Goal: Task Accomplishment & Management: Manage account settings

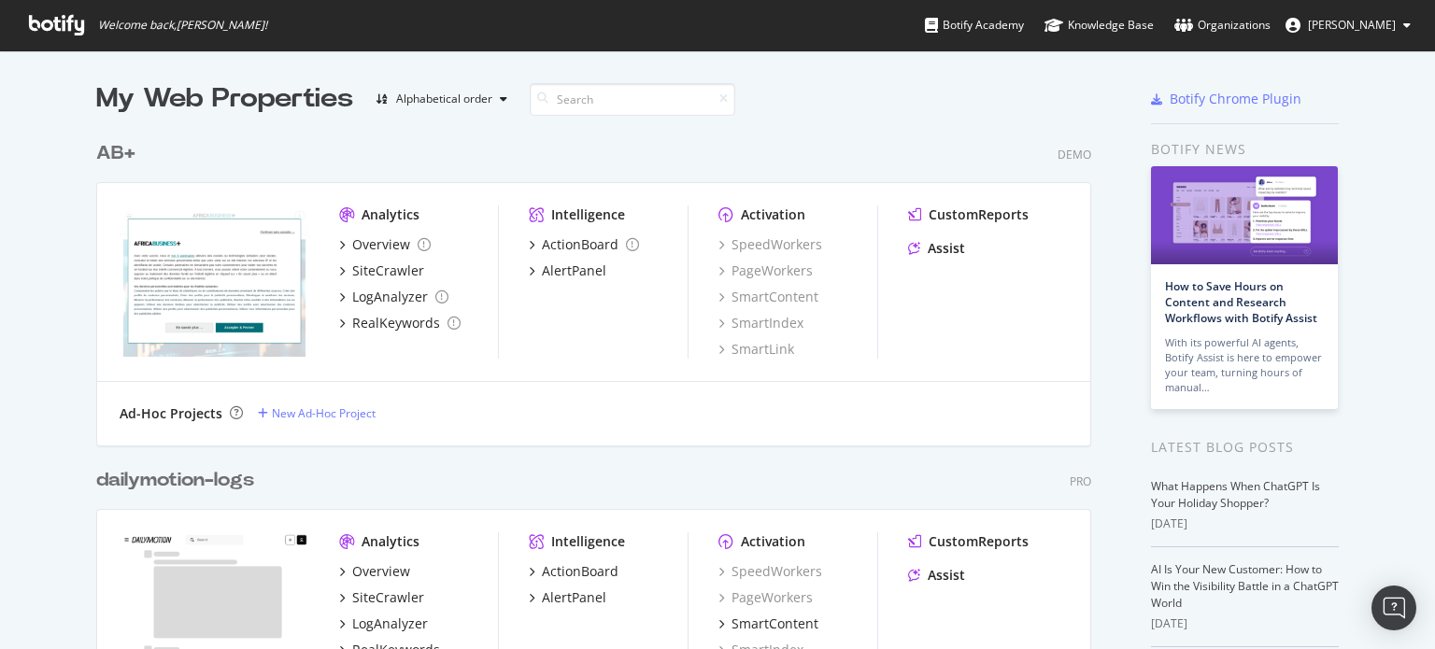
scroll to position [635, 1406]
drag, startPoint x: 0, startPoint y: 0, endPoint x: 109, endPoint y: 156, distance: 190.6
click at [109, 156] on div "AB+" at bounding box center [115, 153] width 39 height 27
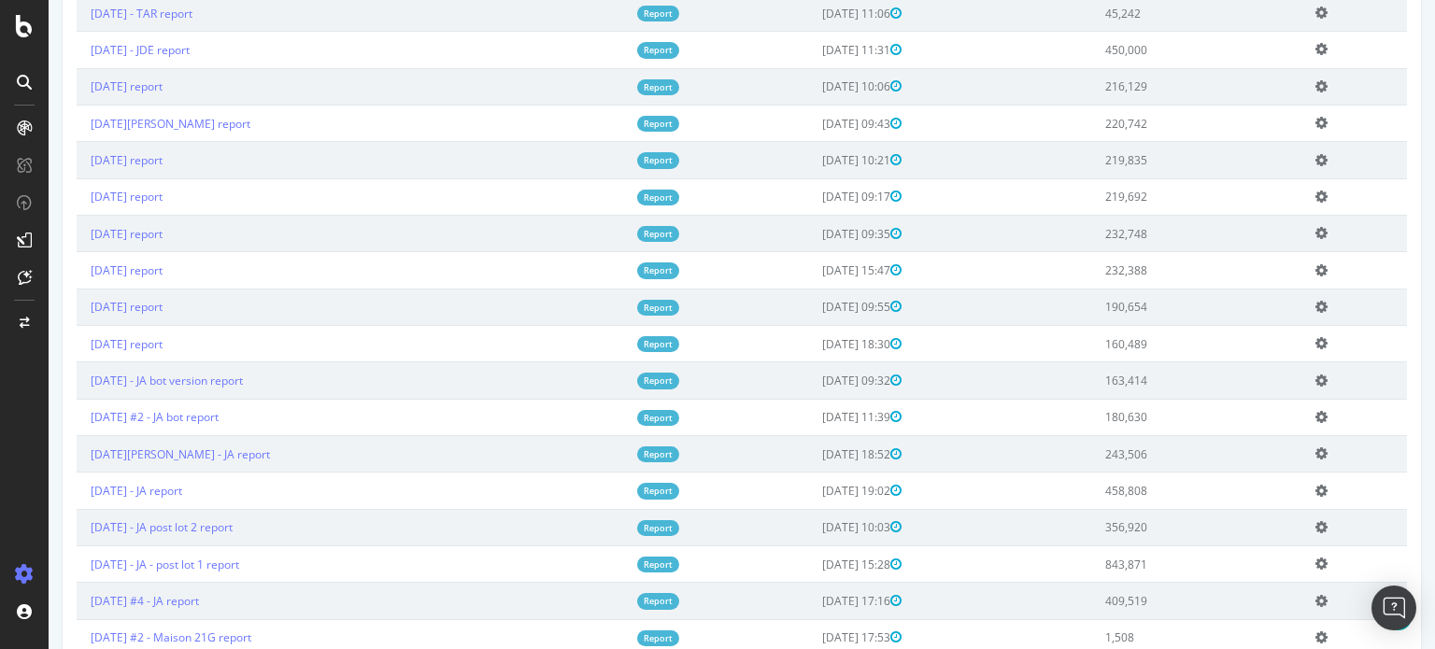
scroll to position [1281, 0]
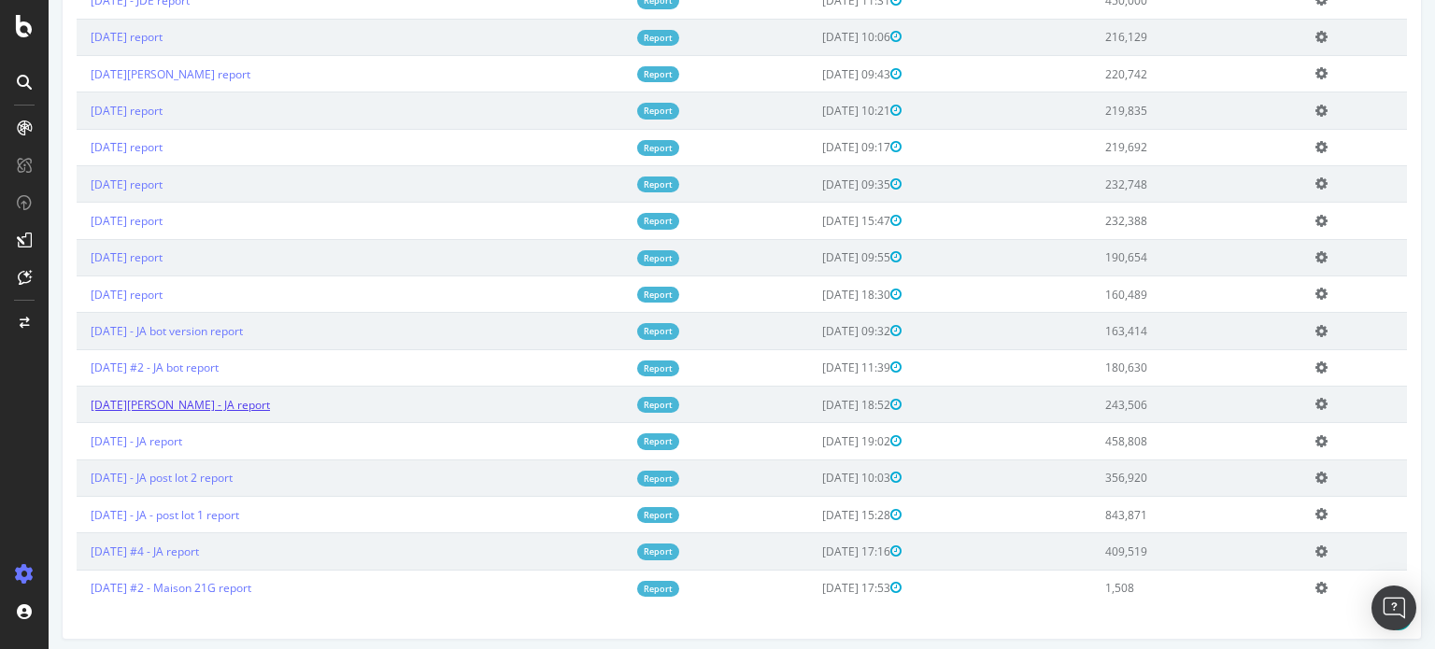
click at [198, 397] on link "2024 Jan. 12th - JA report" at bounding box center [180, 405] width 179 height 16
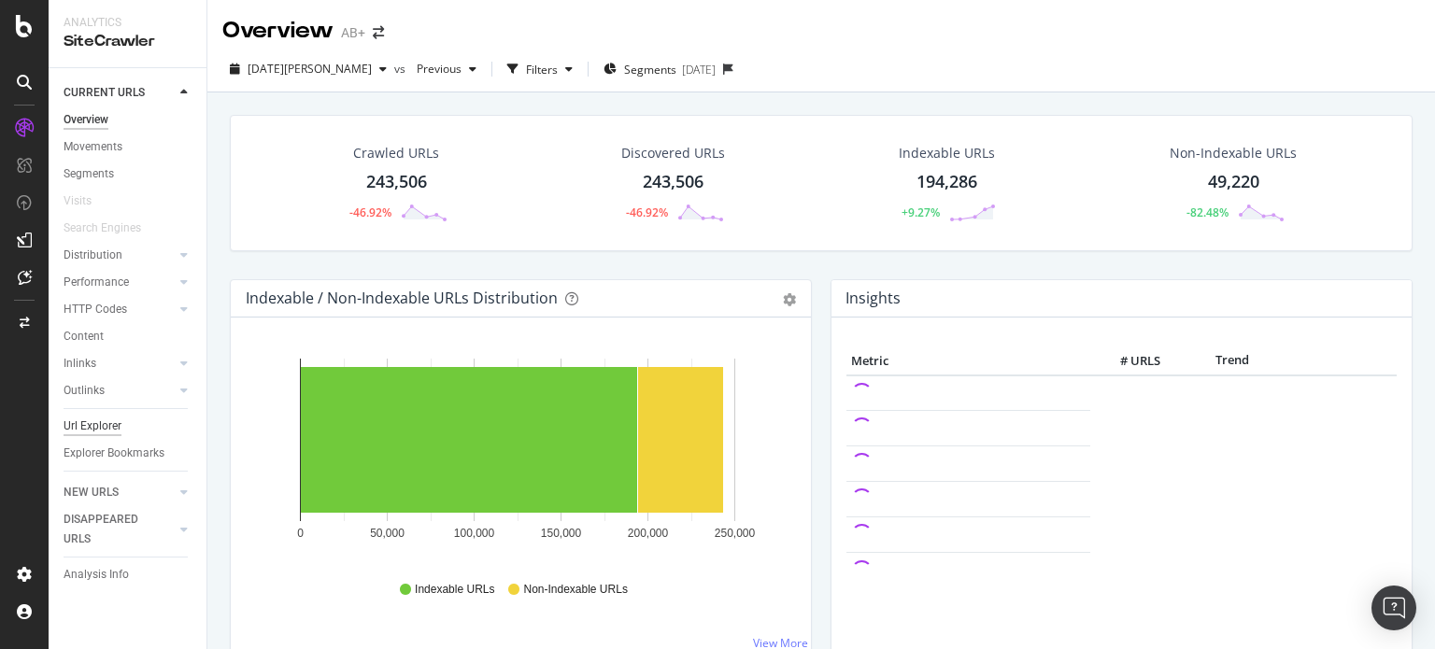
click at [96, 426] on div "Url Explorer" at bounding box center [93, 427] width 58 height 20
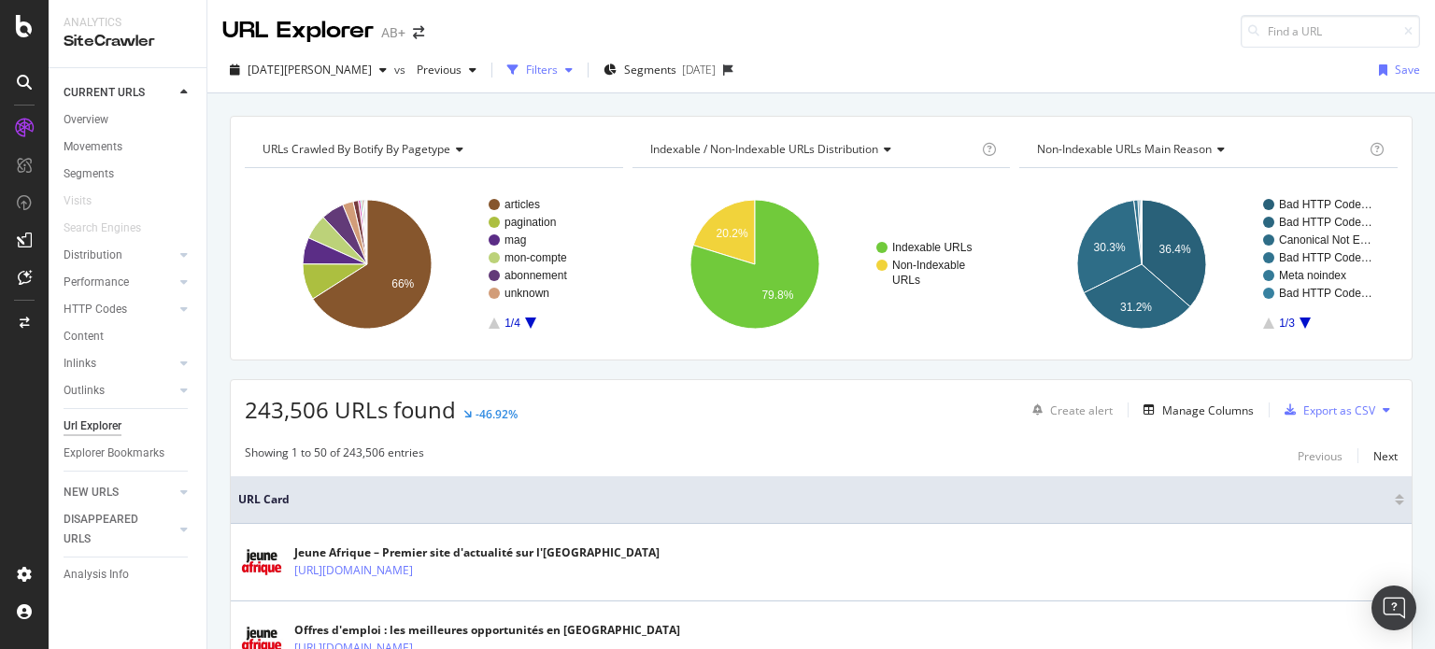
click at [526, 71] on div "Filters" at bounding box center [542, 70] width 32 height 16
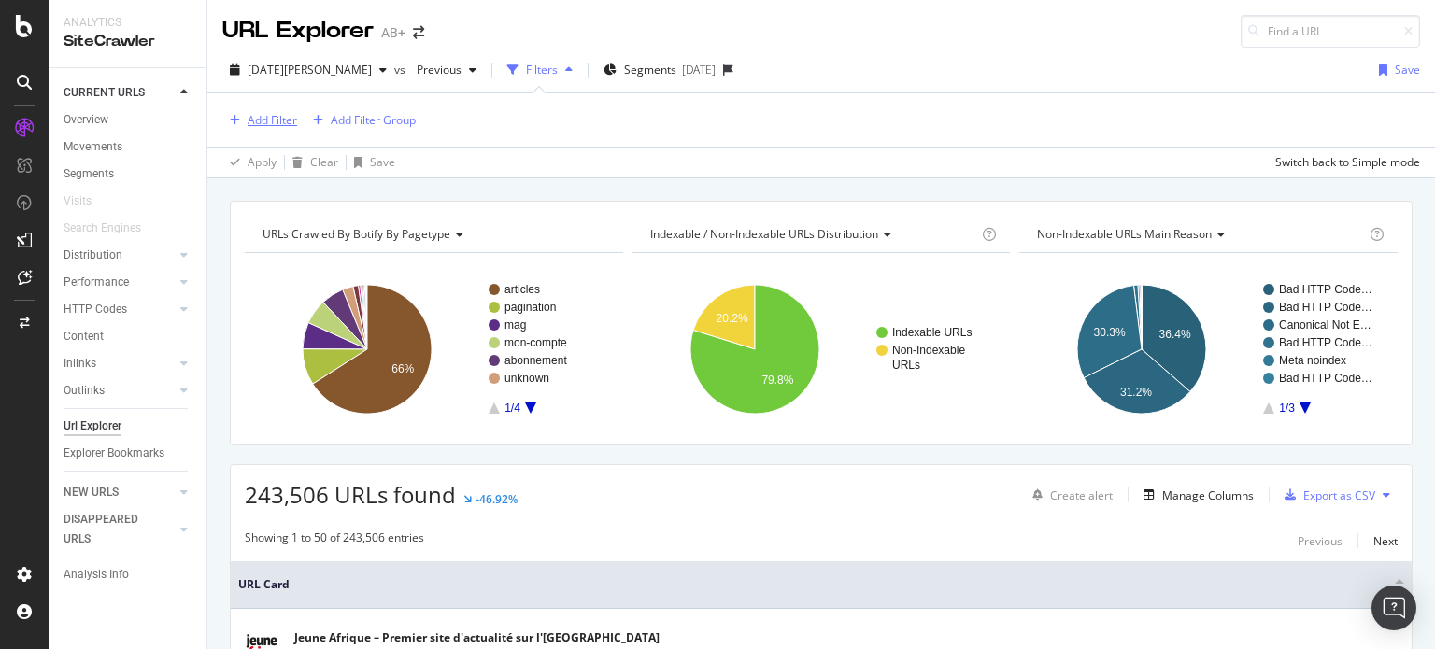
click at [271, 117] on div "Add Filter" at bounding box center [273, 120] width 50 height 16
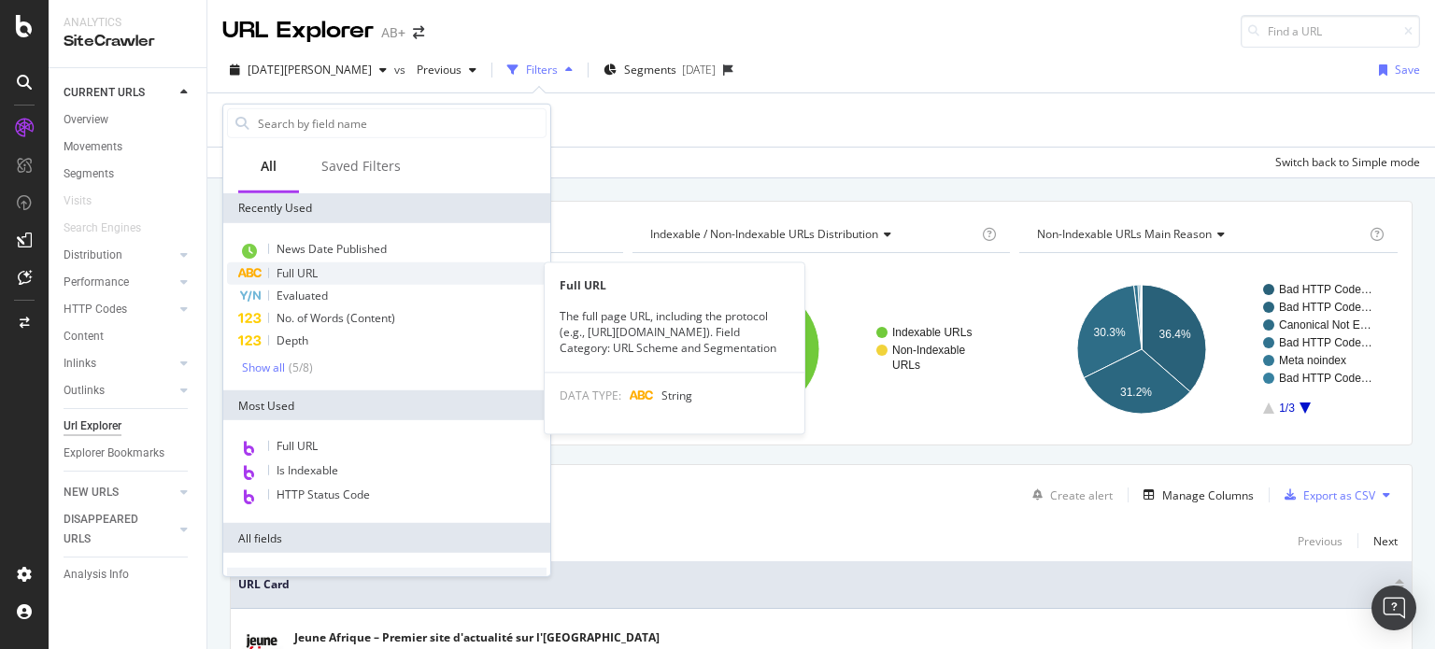
click at [297, 281] on div "Full URL" at bounding box center [387, 274] width 320 height 22
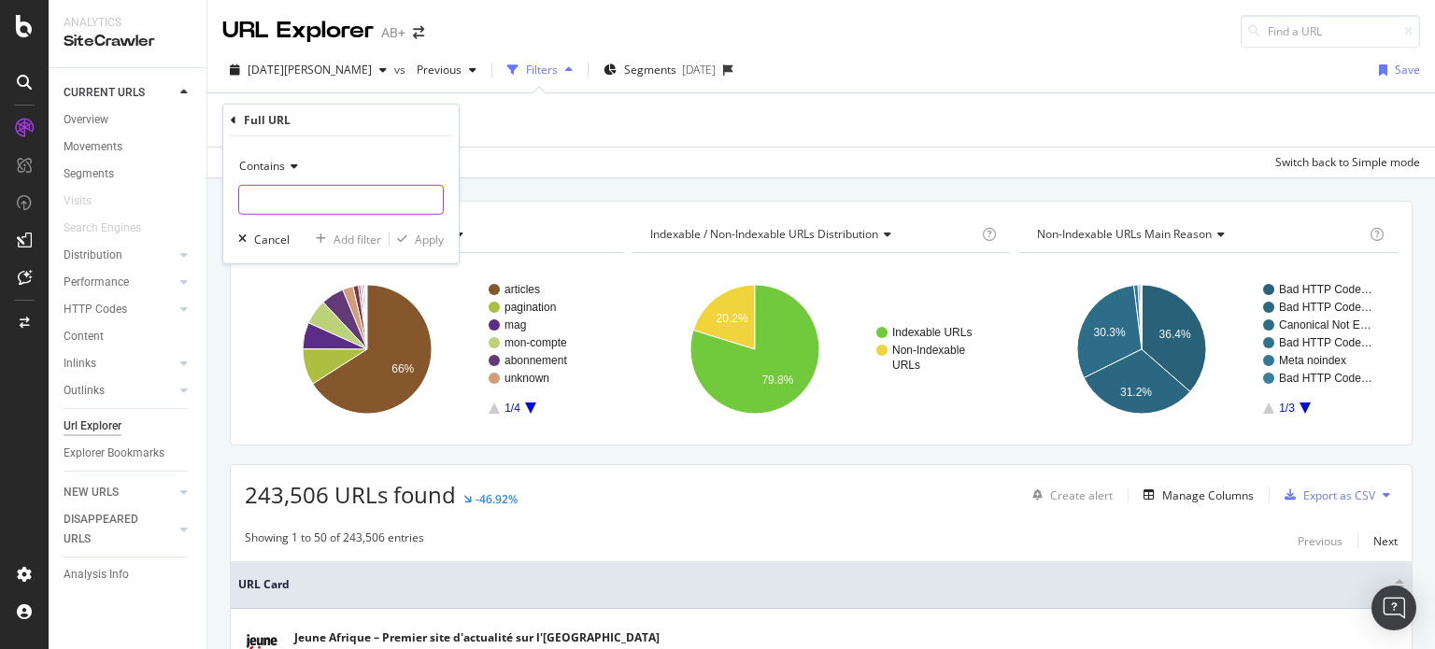
click at [299, 201] on input "text" at bounding box center [341, 200] width 204 height 30
type input "/depeches/"
click at [439, 246] on div "Apply" at bounding box center [429, 239] width 29 height 16
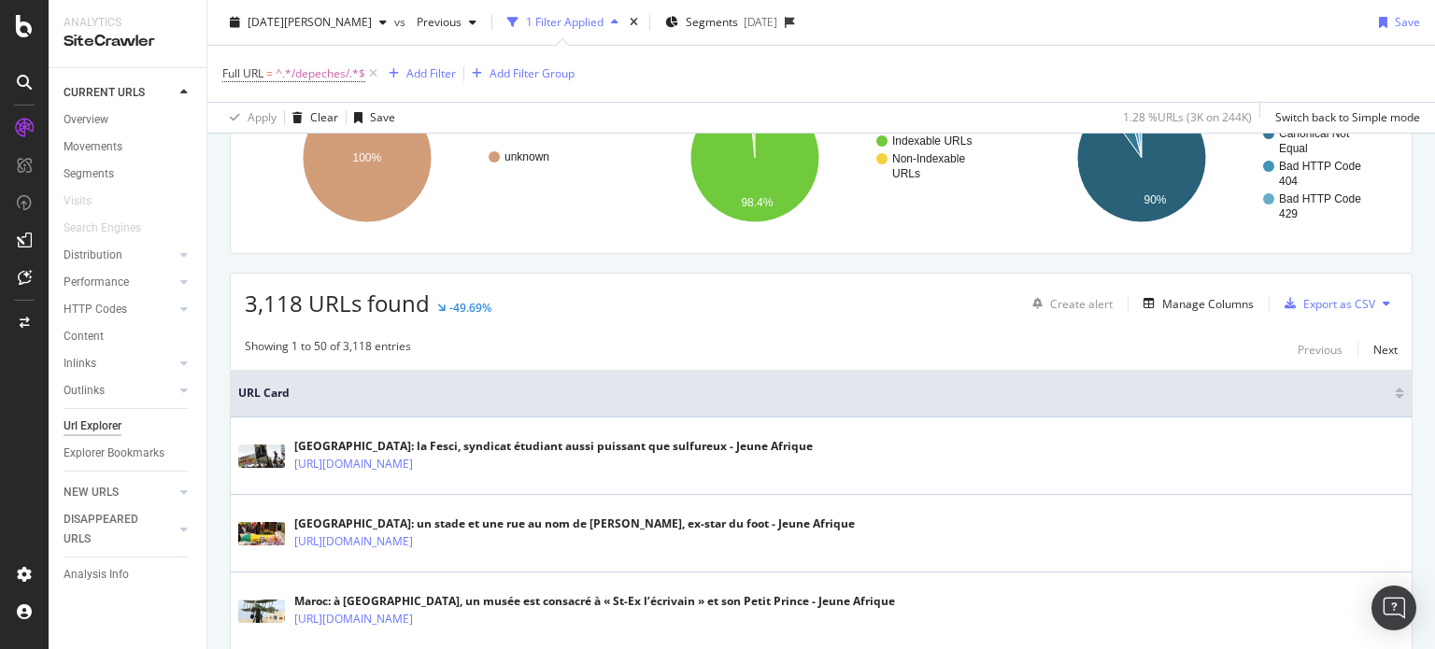
scroll to position [238, 0]
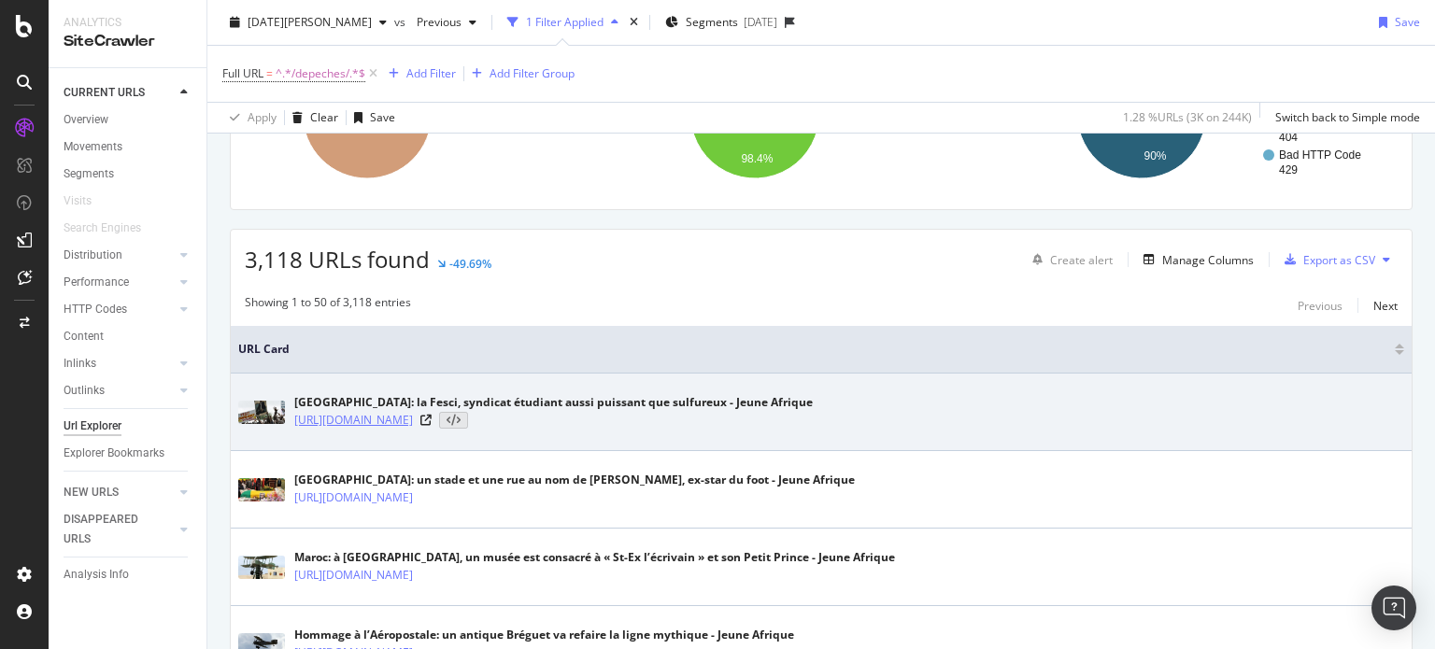
click at [413, 423] on link "https://www.jeuneafrique.com/depeches/81202/politique/cote-divoire-la-fesci-syn…" at bounding box center [353, 420] width 119 height 19
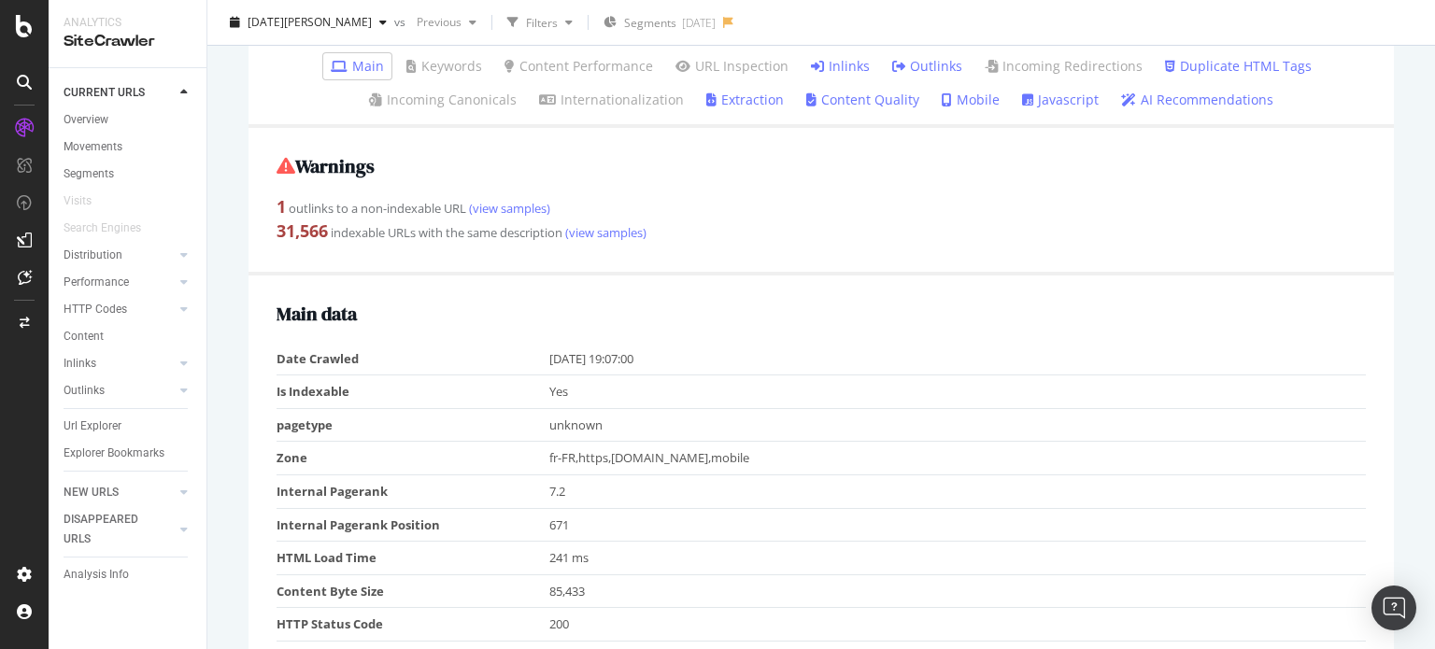
scroll to position [449, 0]
click at [854, 65] on link "Inlinks" at bounding box center [840, 67] width 59 height 19
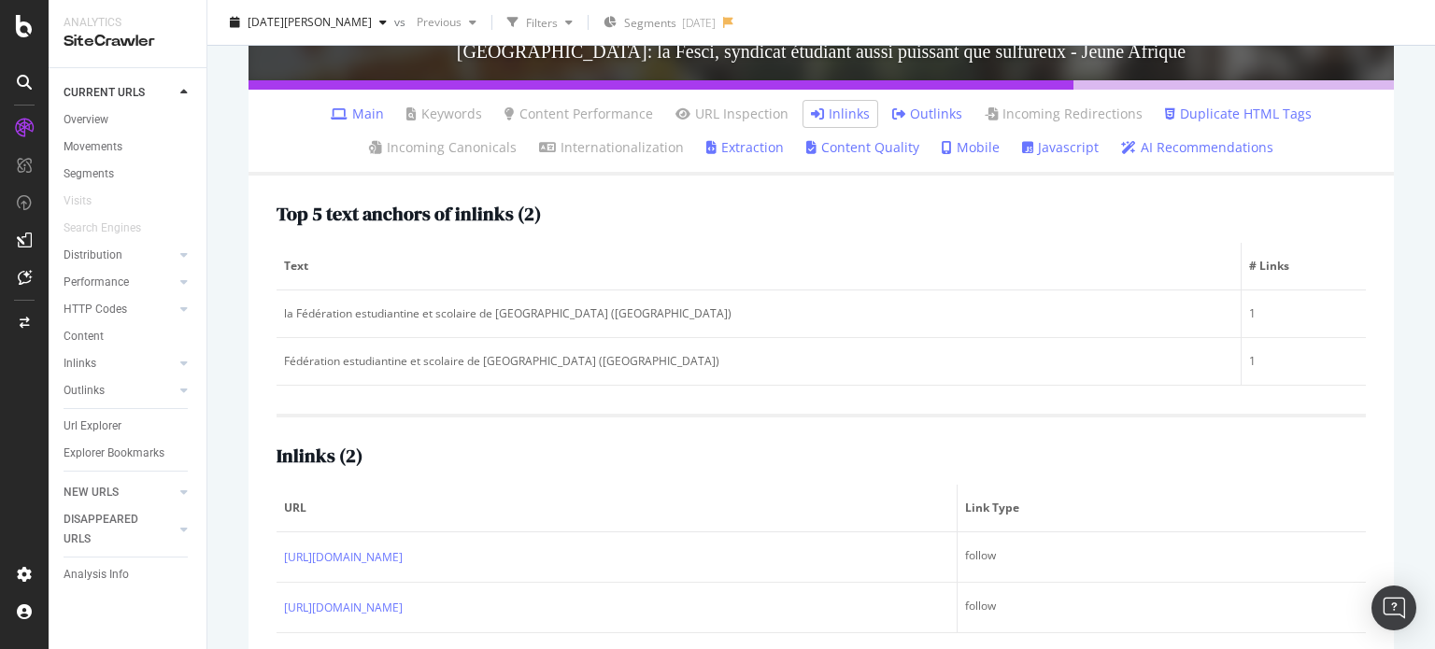
scroll to position [450, 0]
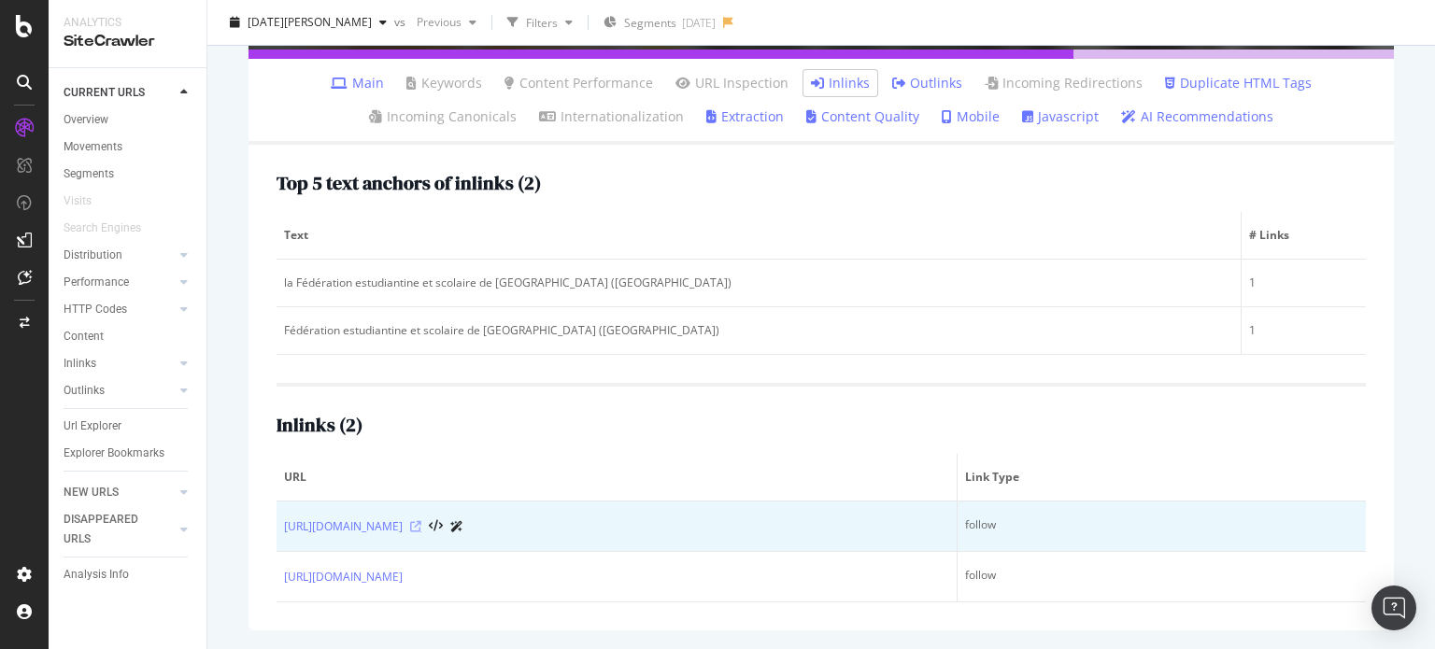
click at [421, 521] on icon at bounding box center [415, 526] width 11 height 11
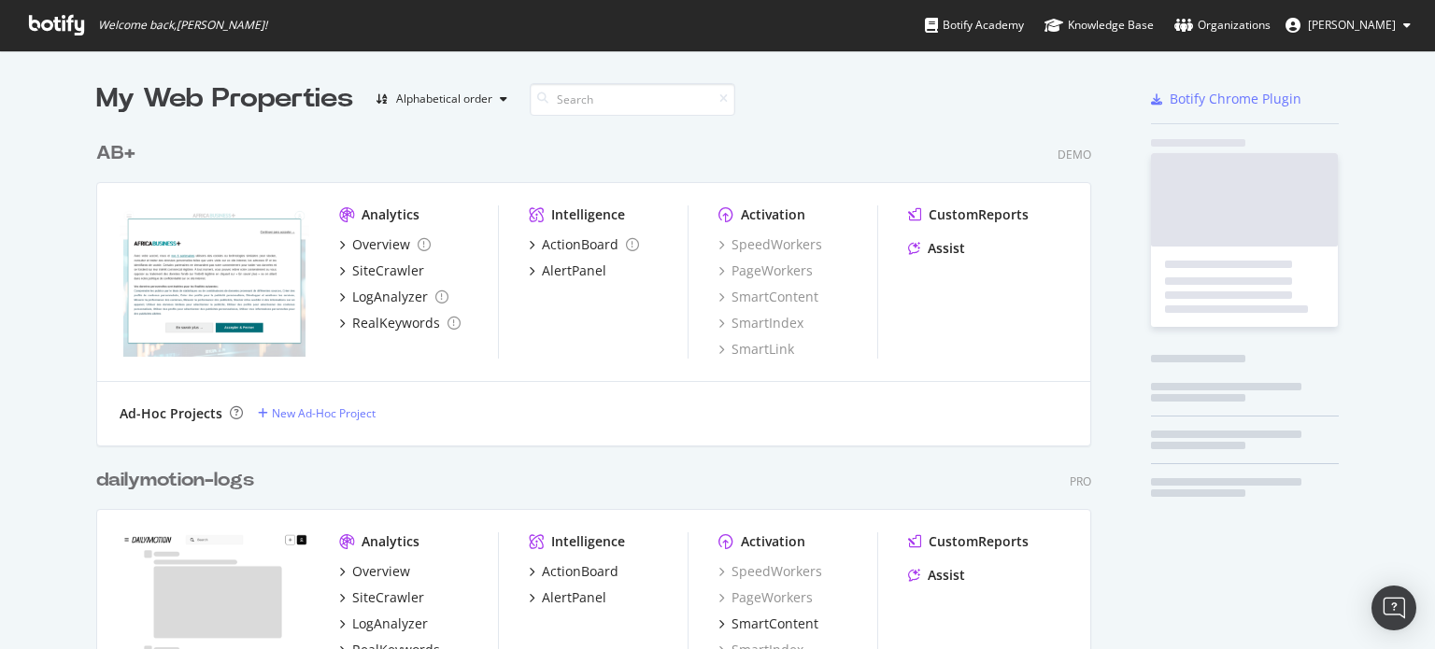
scroll to position [665, 995]
click at [96, 165] on div "AB+" at bounding box center [115, 153] width 39 height 27
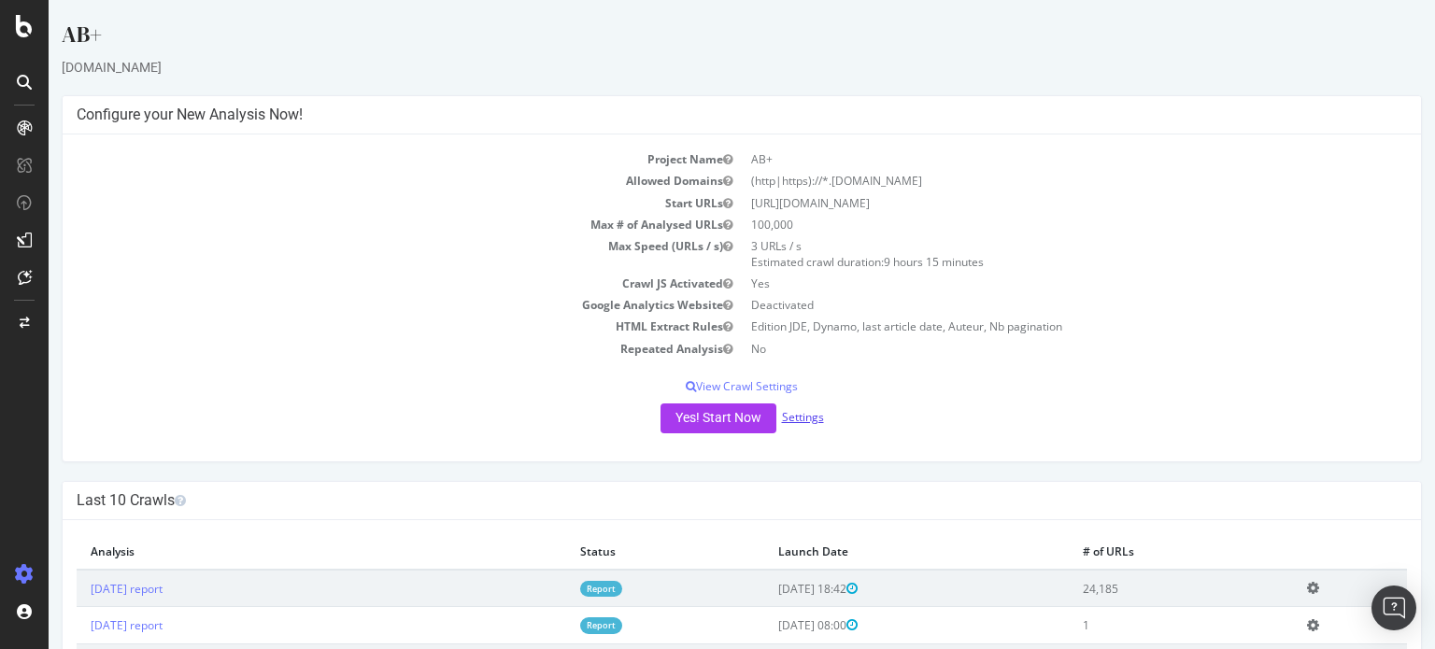
click at [802, 424] on link "Settings" at bounding box center [803, 417] width 42 height 16
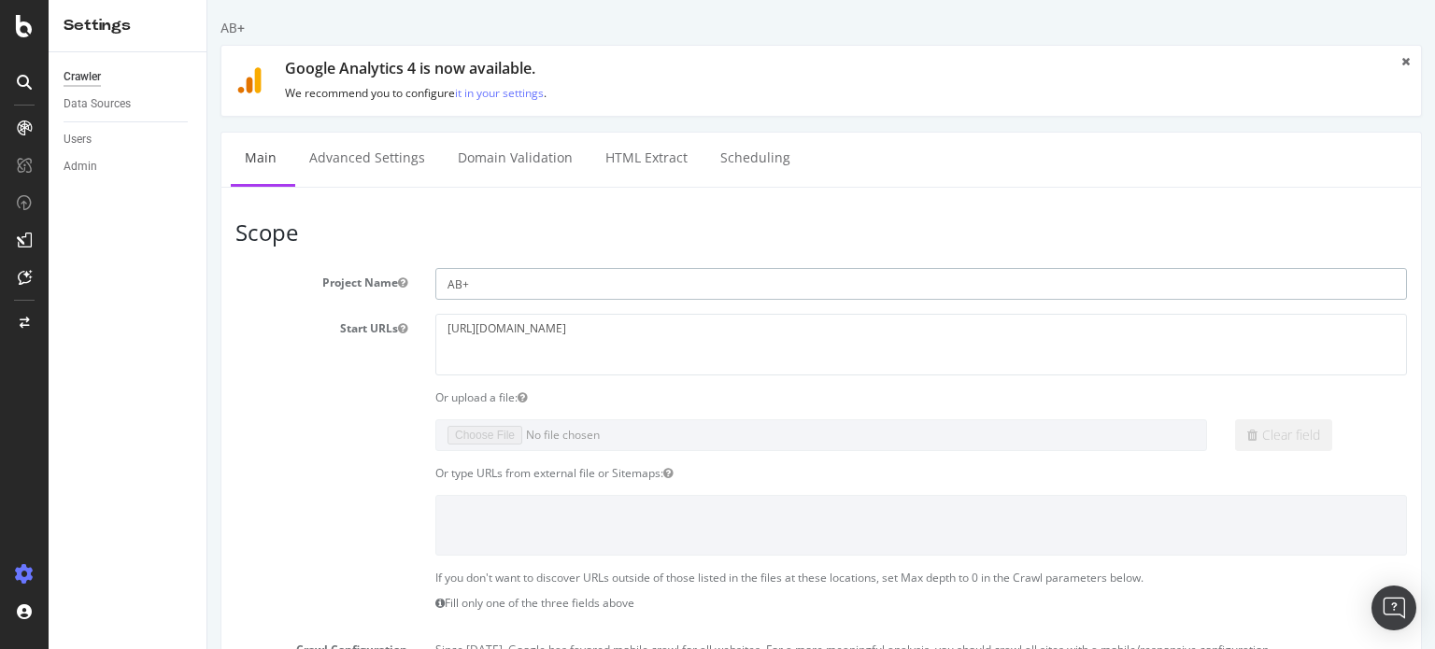
click at [509, 284] on input "AB+" at bounding box center [921, 284] width 972 height 32
type input "[PERSON_NAME]"
click at [501, 329] on textarea "https://www.africabusinessplus.com/" at bounding box center [921, 344] width 972 height 61
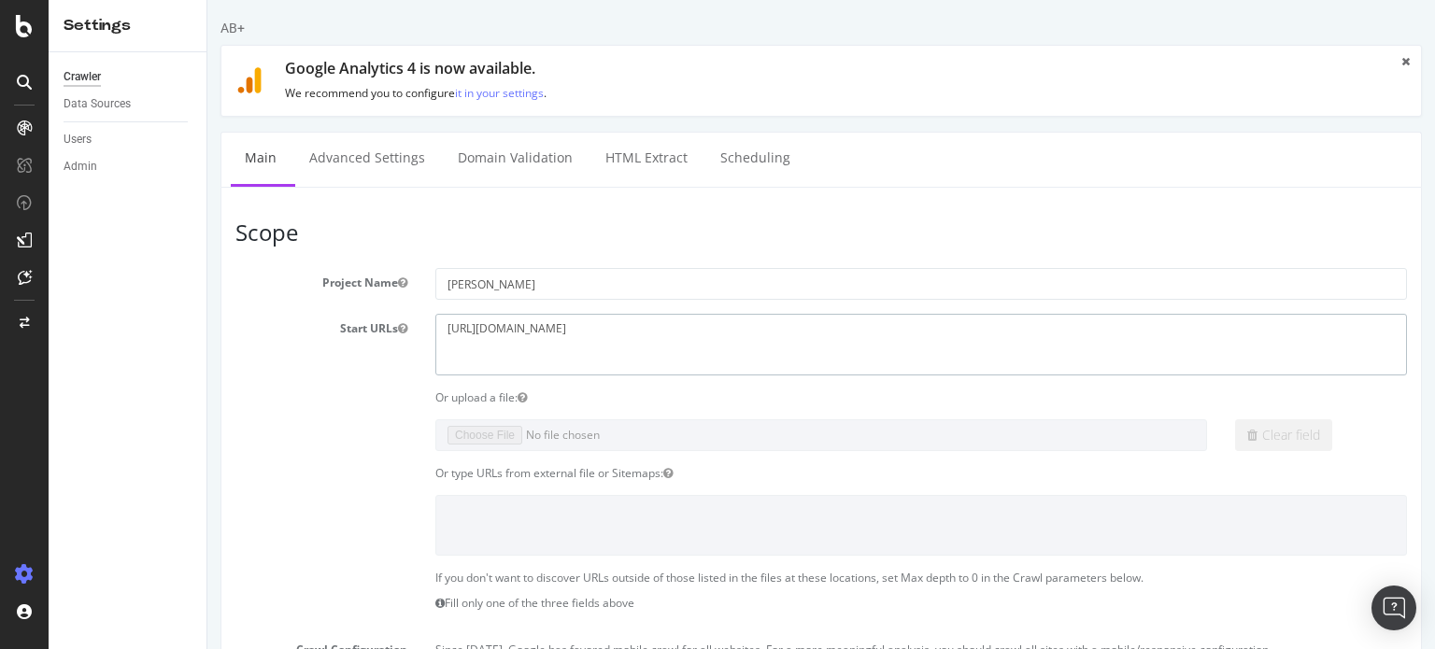
click at [501, 329] on textarea "https://www.africabusinessplus.com/" at bounding box center [921, 344] width 972 height 61
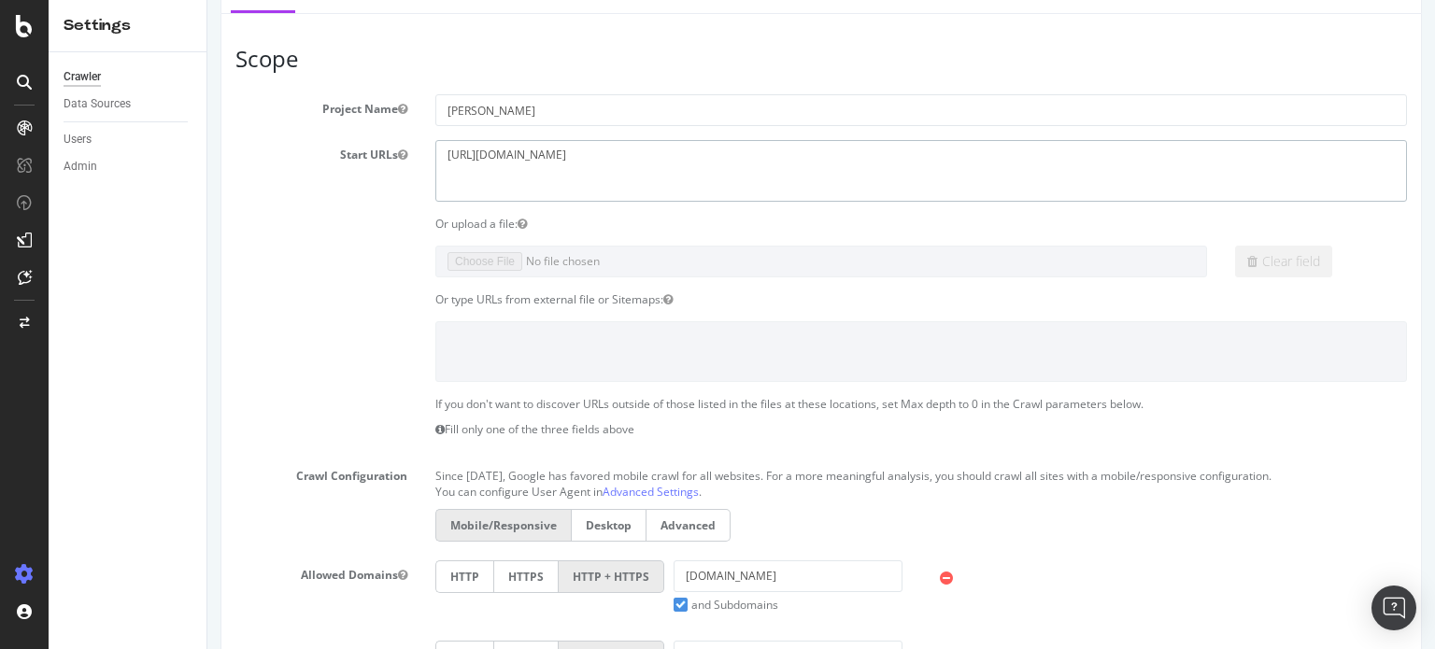
scroll to position [161, 0]
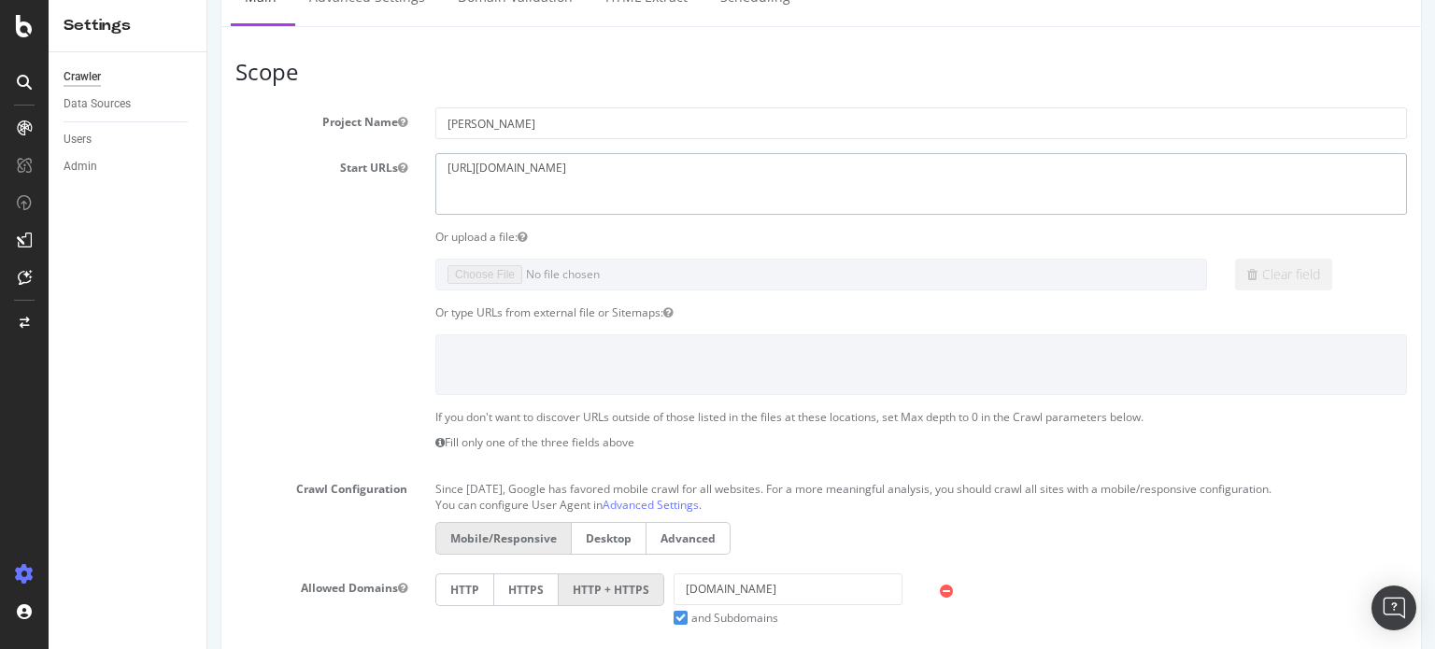
click at [537, 166] on textarea "https://www.africabusinessplus.com/" at bounding box center [921, 183] width 972 height 61
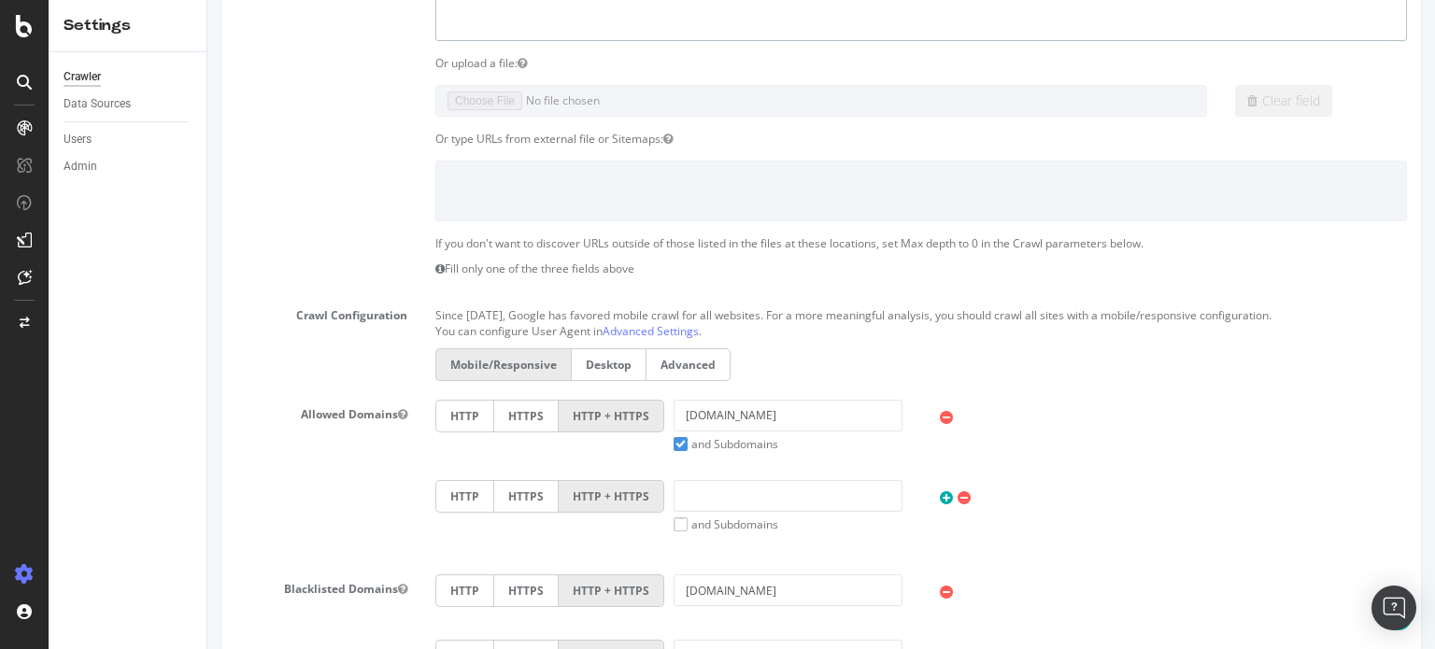
scroll to position [339, 0]
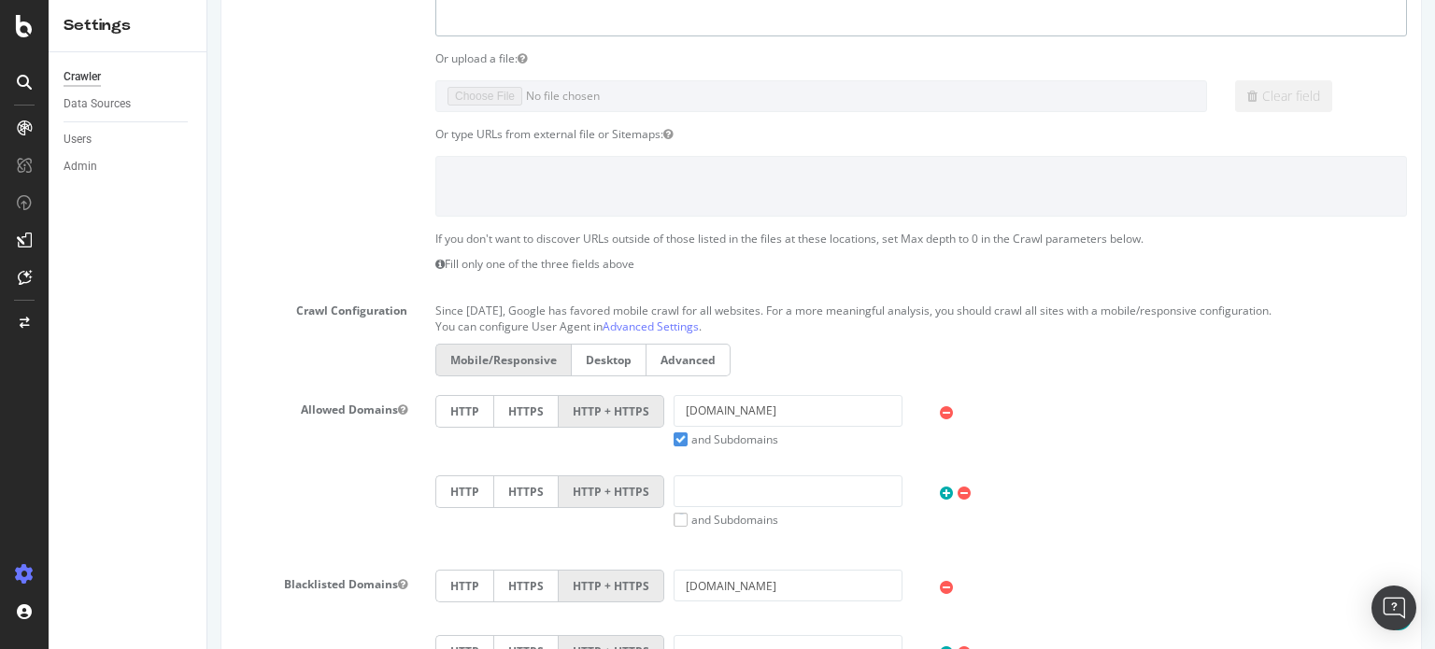
type textarea "https://www.jeuneafrique.com/"
click at [767, 401] on input "www.africabusinessplus.com" at bounding box center [788, 411] width 229 height 32
paste input "jeuneafrique"
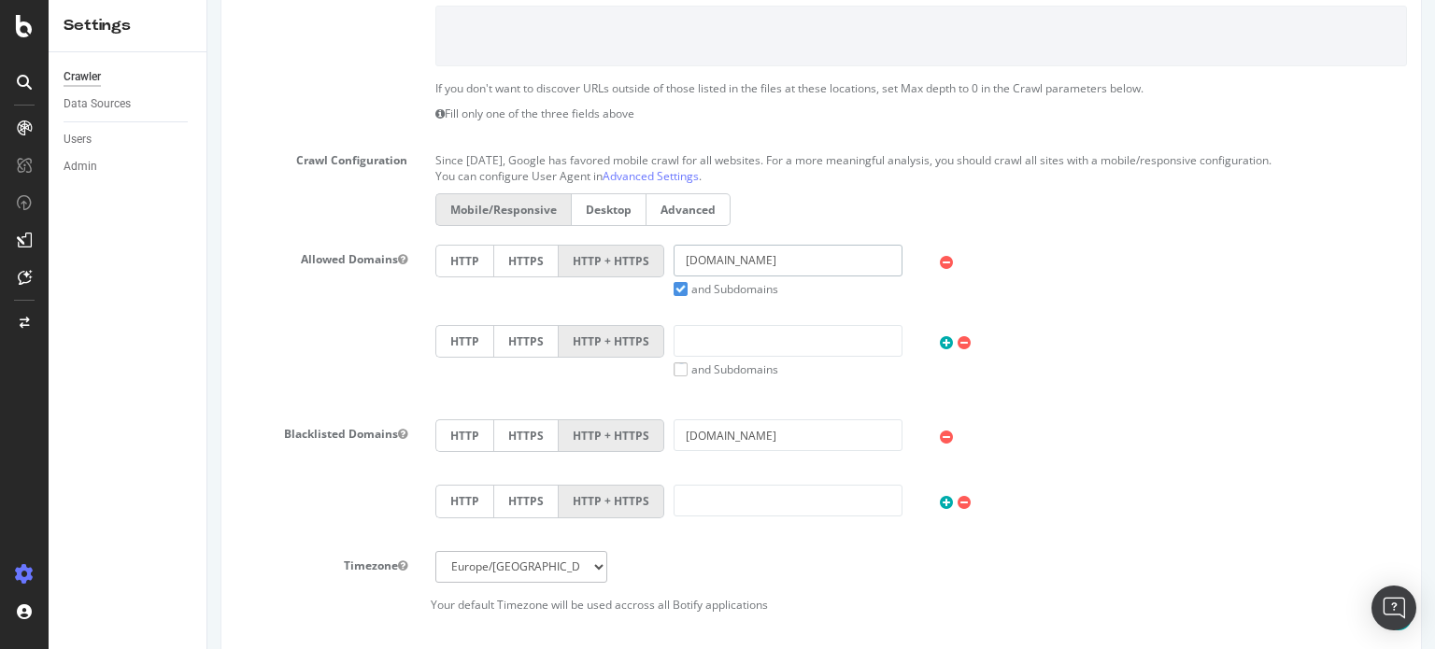
scroll to position [493, 0]
type input "www.jeuneafrique.com"
click at [762, 427] on input "rum.africabusinessplus.com" at bounding box center [788, 432] width 229 height 32
paste input "jeuneafrique"
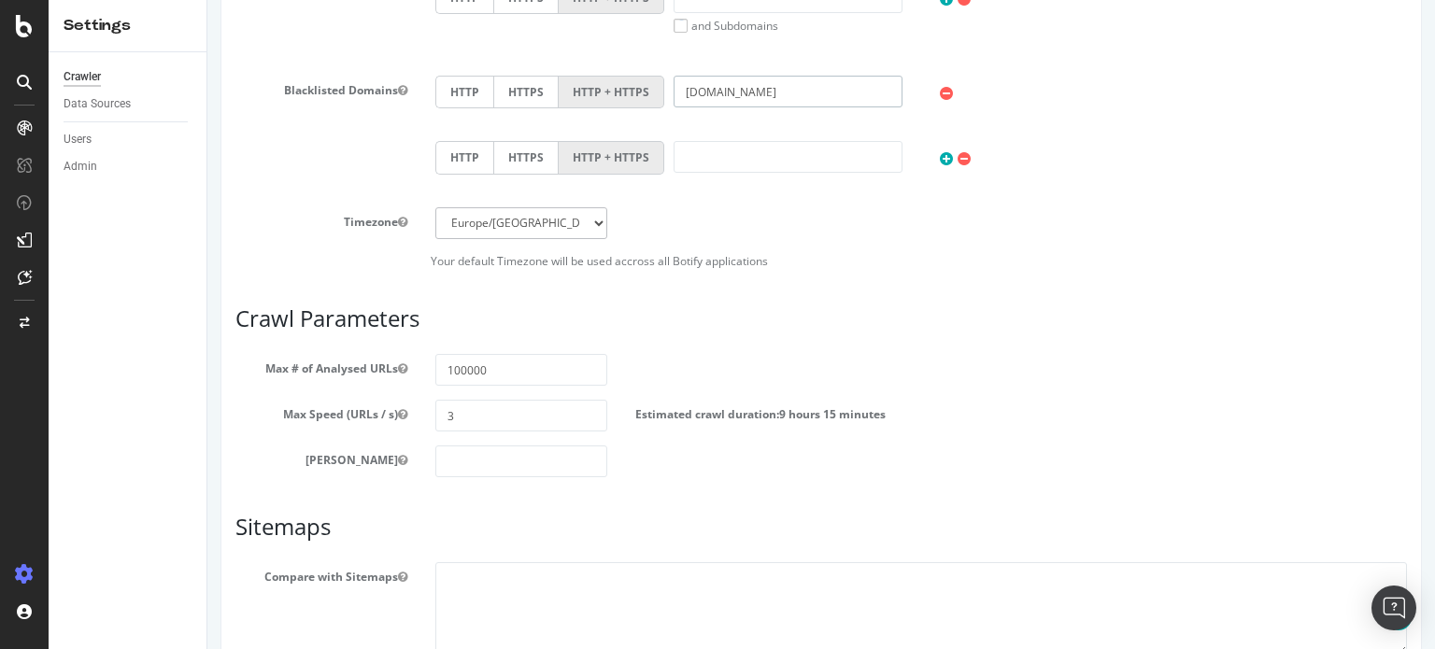
scroll to position [843, 0]
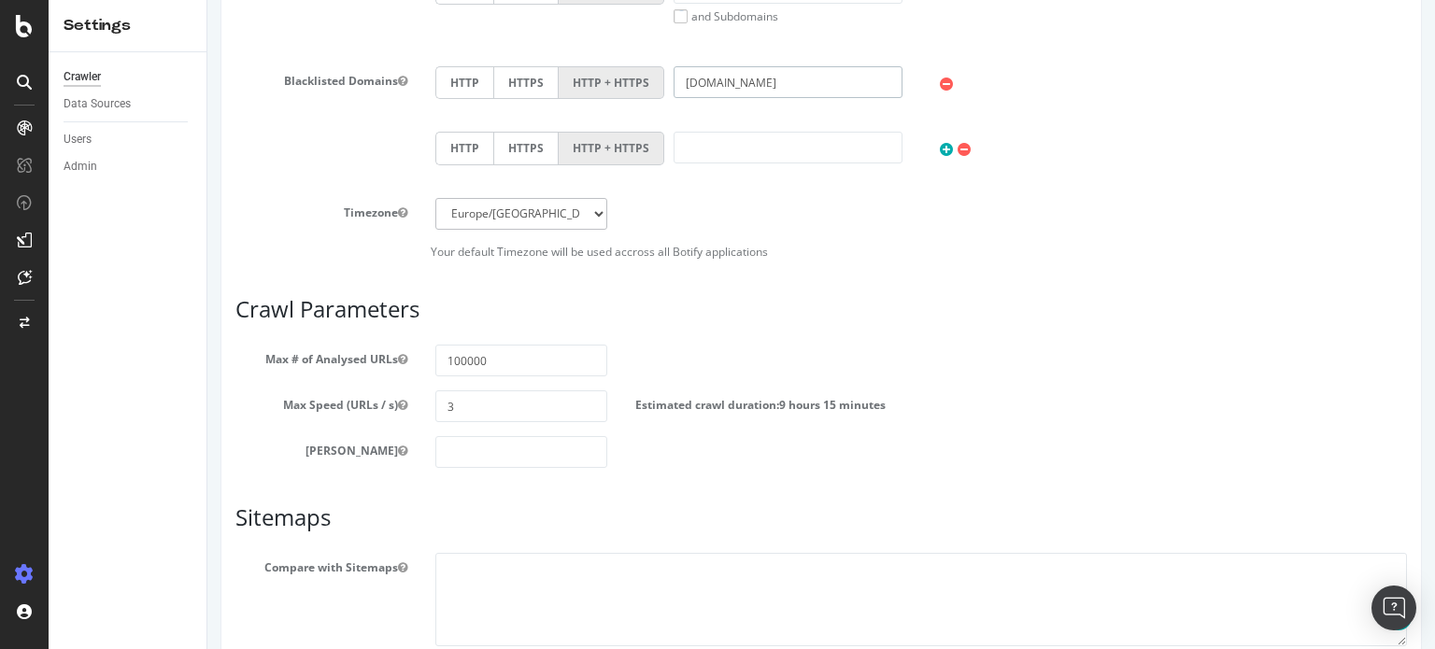
type input "rum.jeuneafrique.com"
click at [511, 358] on input "100000" at bounding box center [521, 361] width 172 height 32
type input "1"
type input "350000"
click at [849, 355] on div "Max # of Analysed URLs 350000" at bounding box center [821, 361] width 1200 height 32
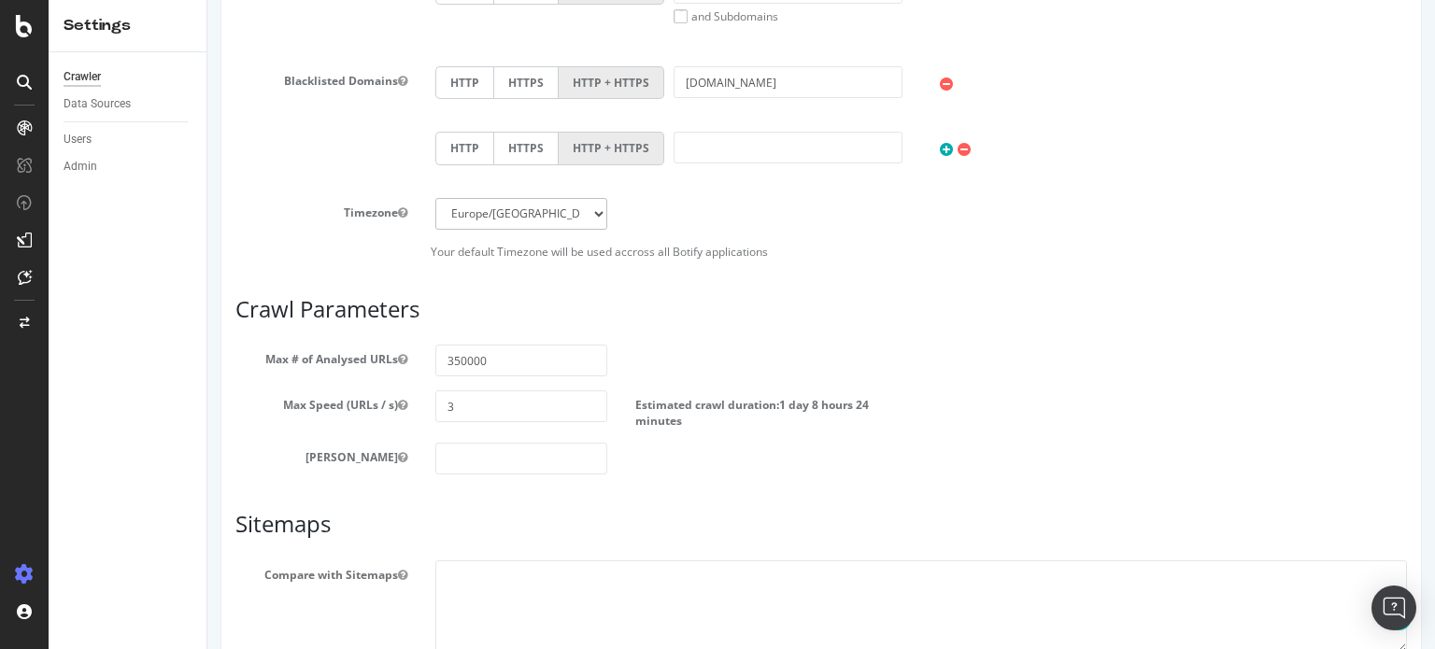
scroll to position [997, 0]
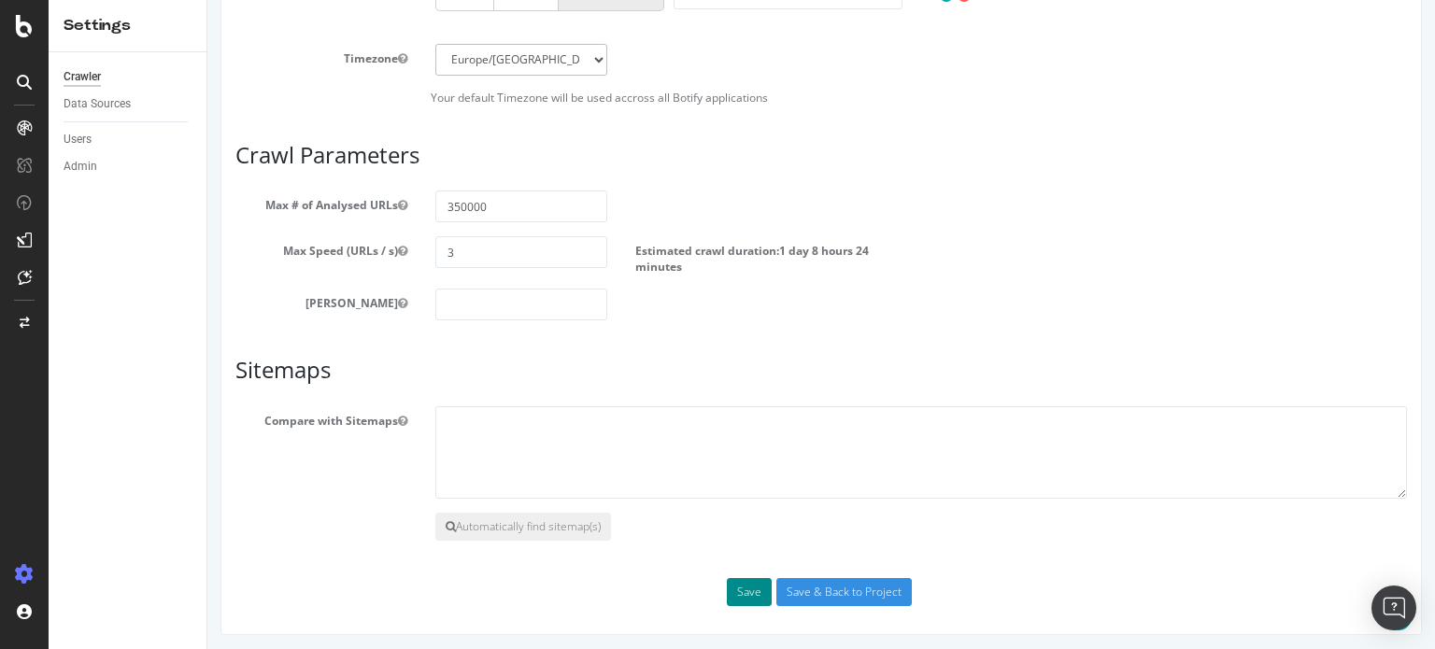
click at [747, 590] on button "Save" at bounding box center [749, 592] width 45 height 28
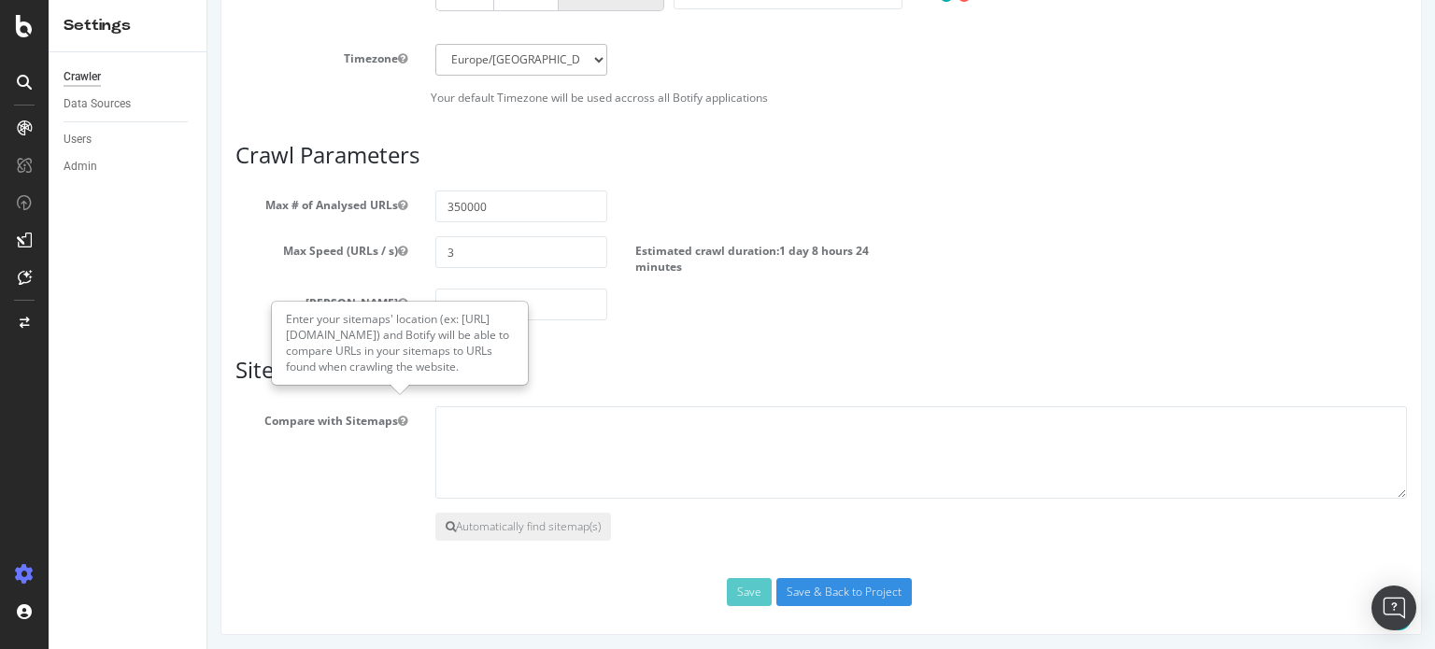
click at [398, 417] on icon "button" at bounding box center [402, 421] width 9 height 11
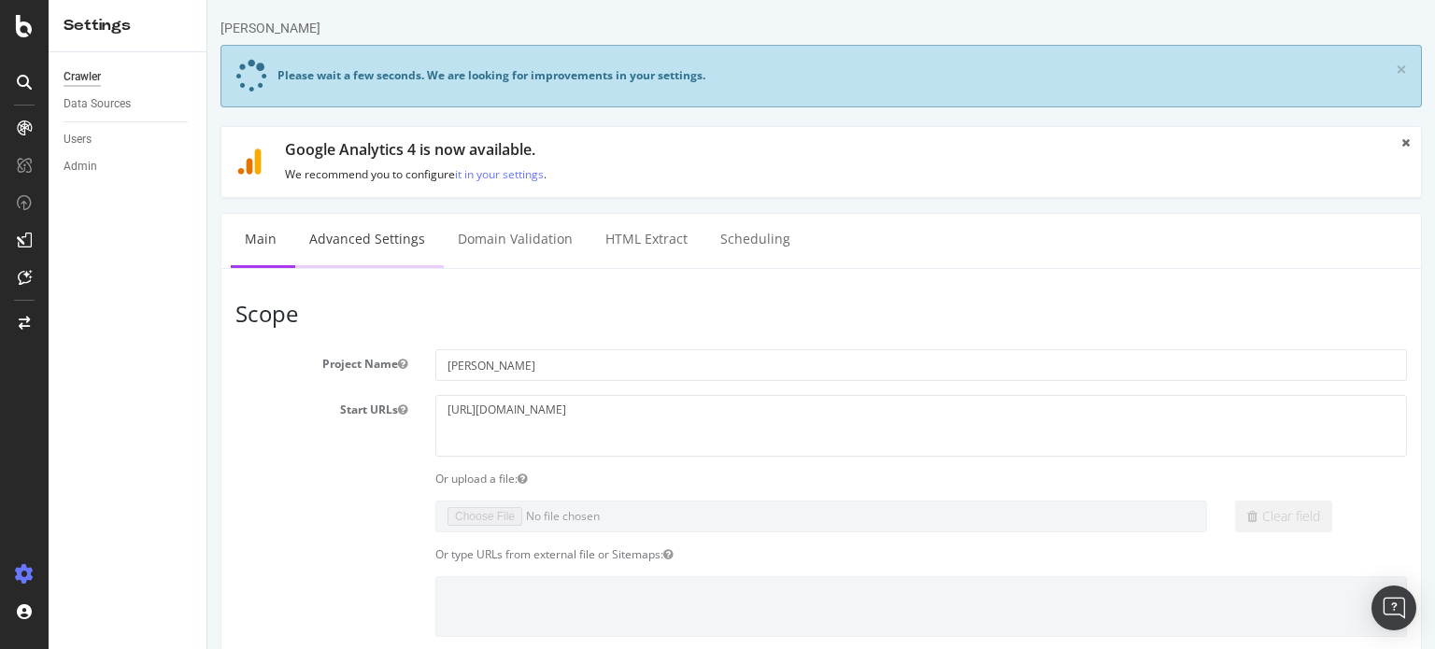
click at [382, 243] on link "Advanced Settings" at bounding box center [367, 239] width 144 height 51
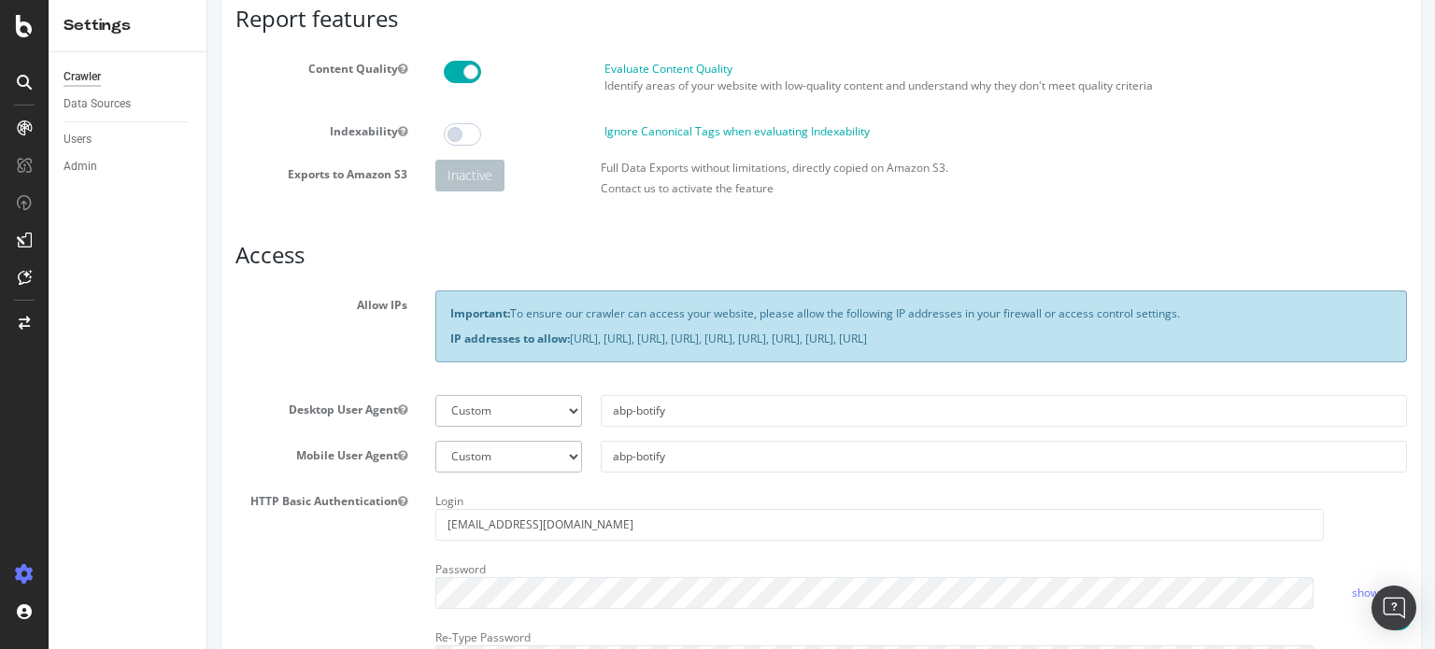
scroll to position [209, 0]
click at [620, 410] on input "abp-botify" at bounding box center [1004, 410] width 806 height 32
type input "jaf-botify"
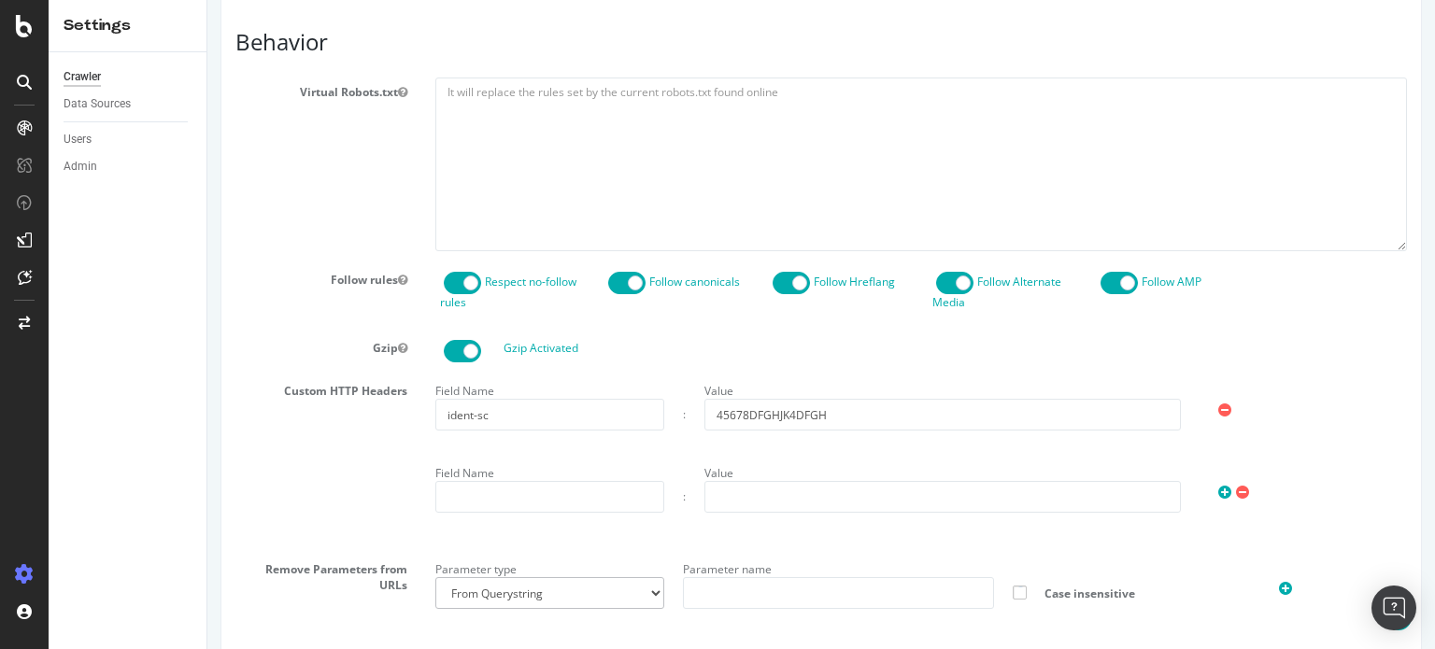
scroll to position [911, 0]
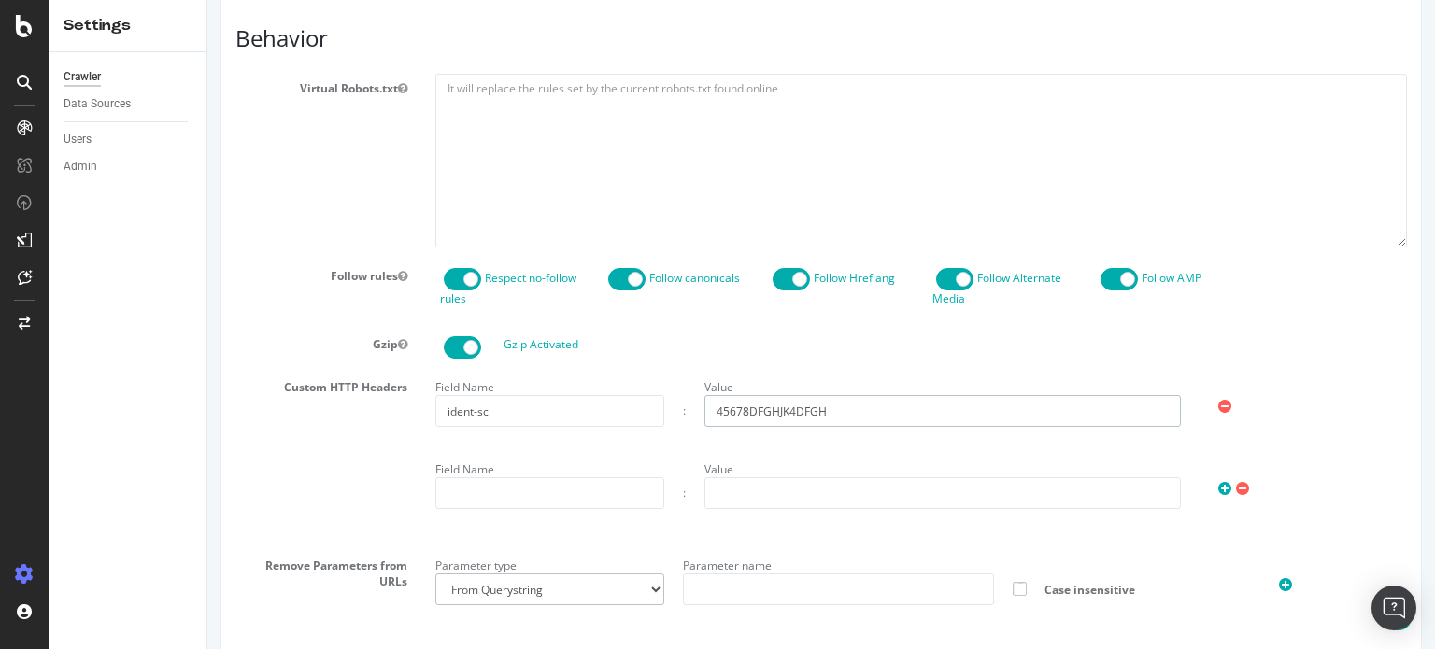
click at [789, 395] on input "45678DFGHJK4DFGH" at bounding box center [943, 411] width 477 height 32
paste input "azertyuiop12345678QSDFGHJKL"
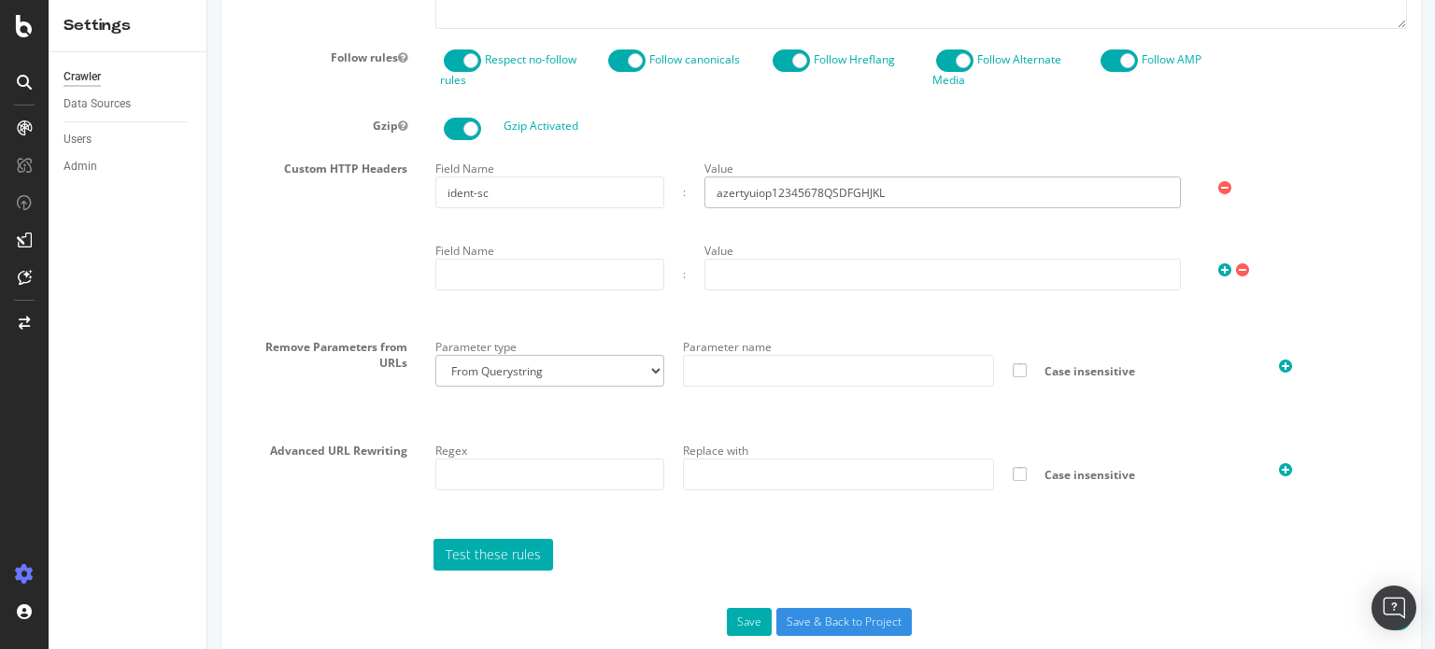
scroll to position [1161, 0]
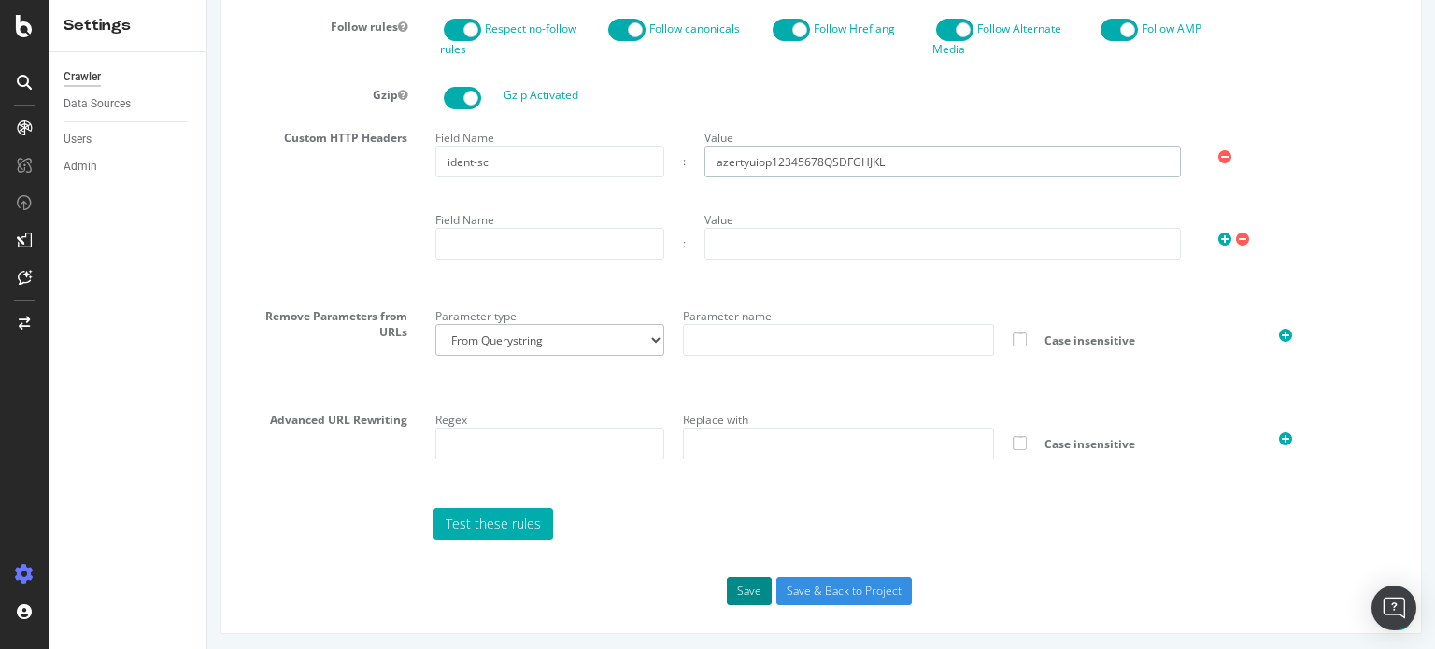
type input "azertyuiop12345678QSDFGHJKL"
click at [742, 592] on button "Save" at bounding box center [749, 592] width 45 height 28
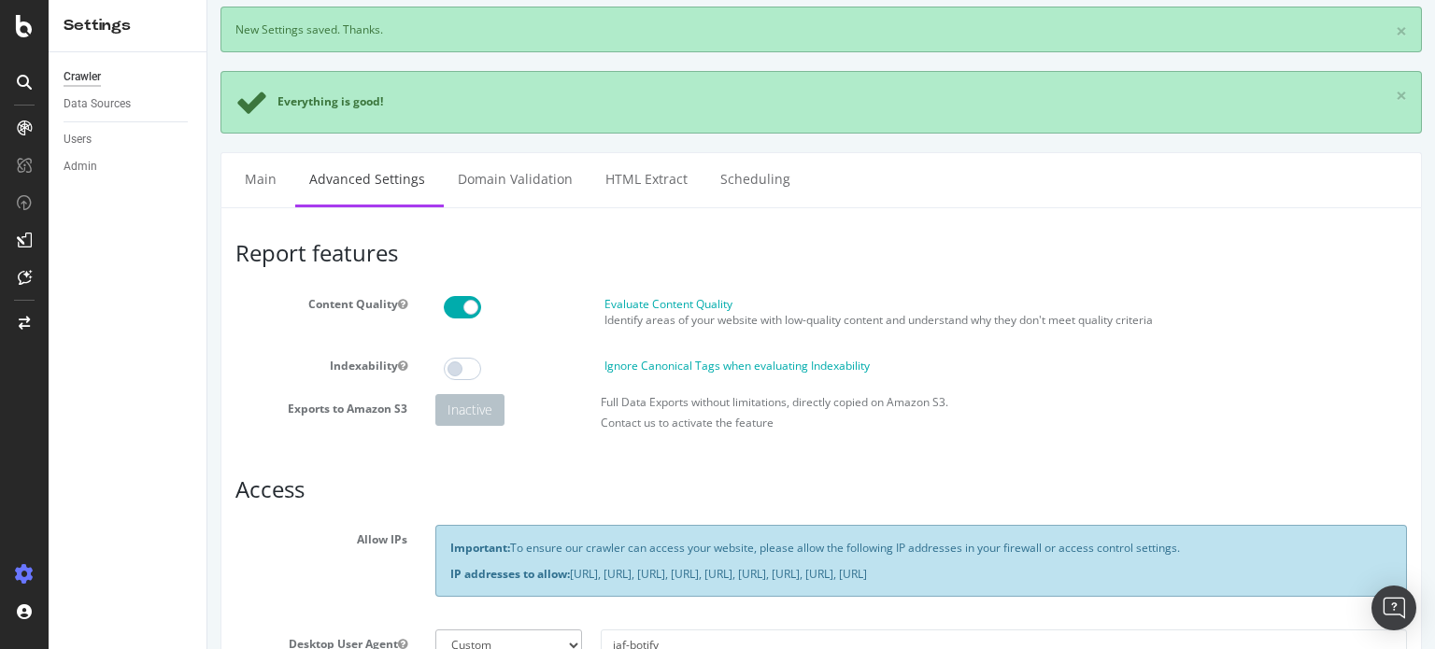
scroll to position [0, 0]
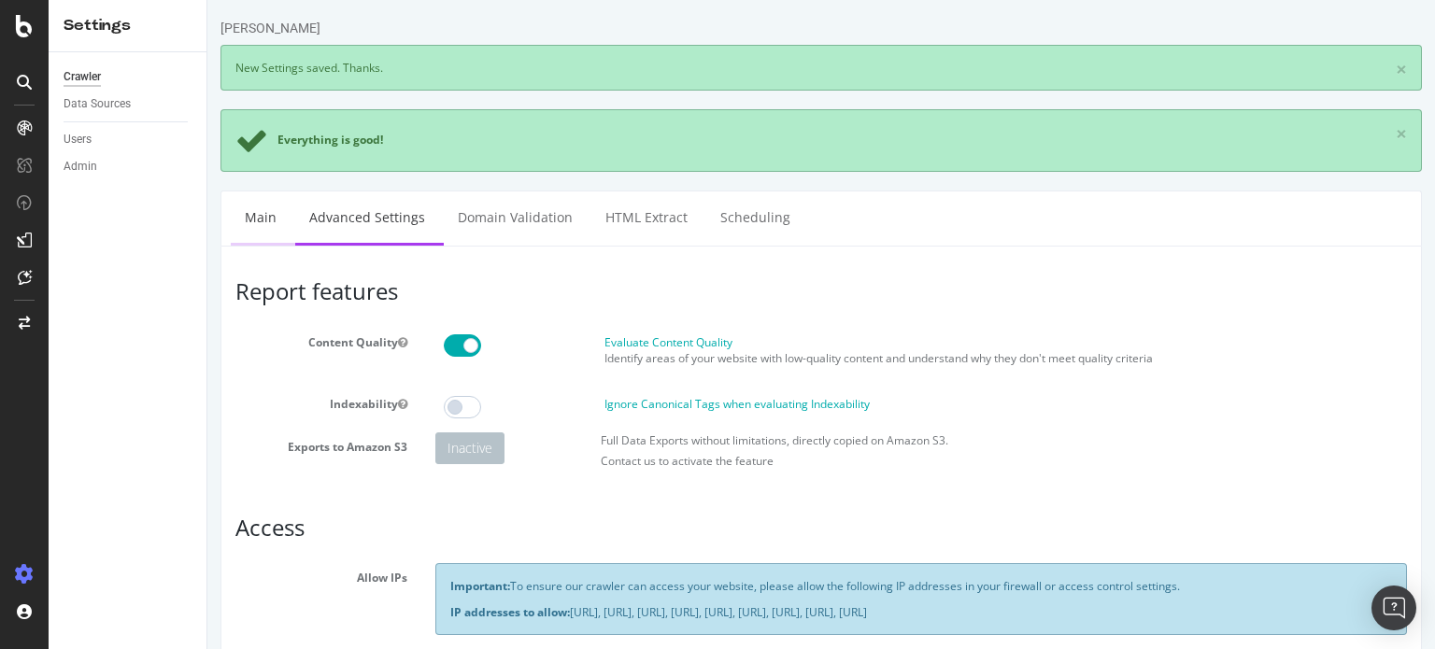
click at [274, 217] on link "Main" at bounding box center [261, 217] width 60 height 51
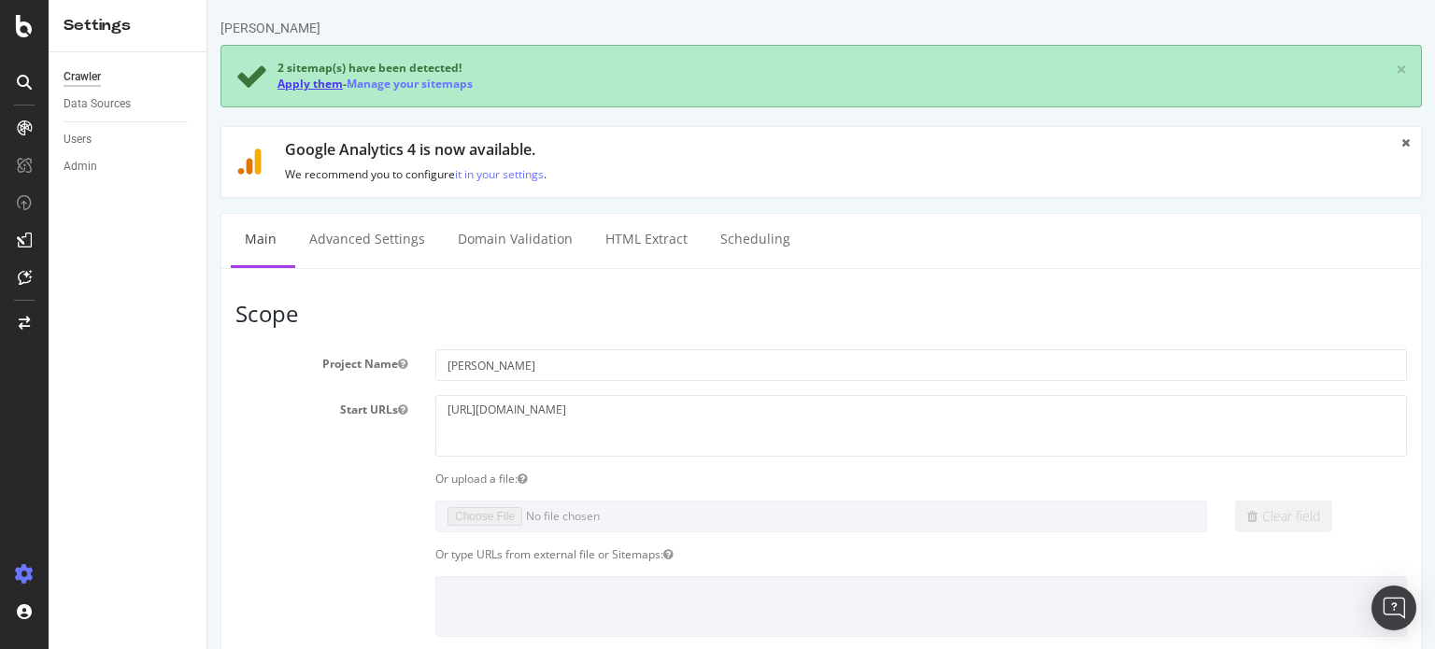
click at [305, 82] on link "Apply them" at bounding box center [310, 84] width 65 height 16
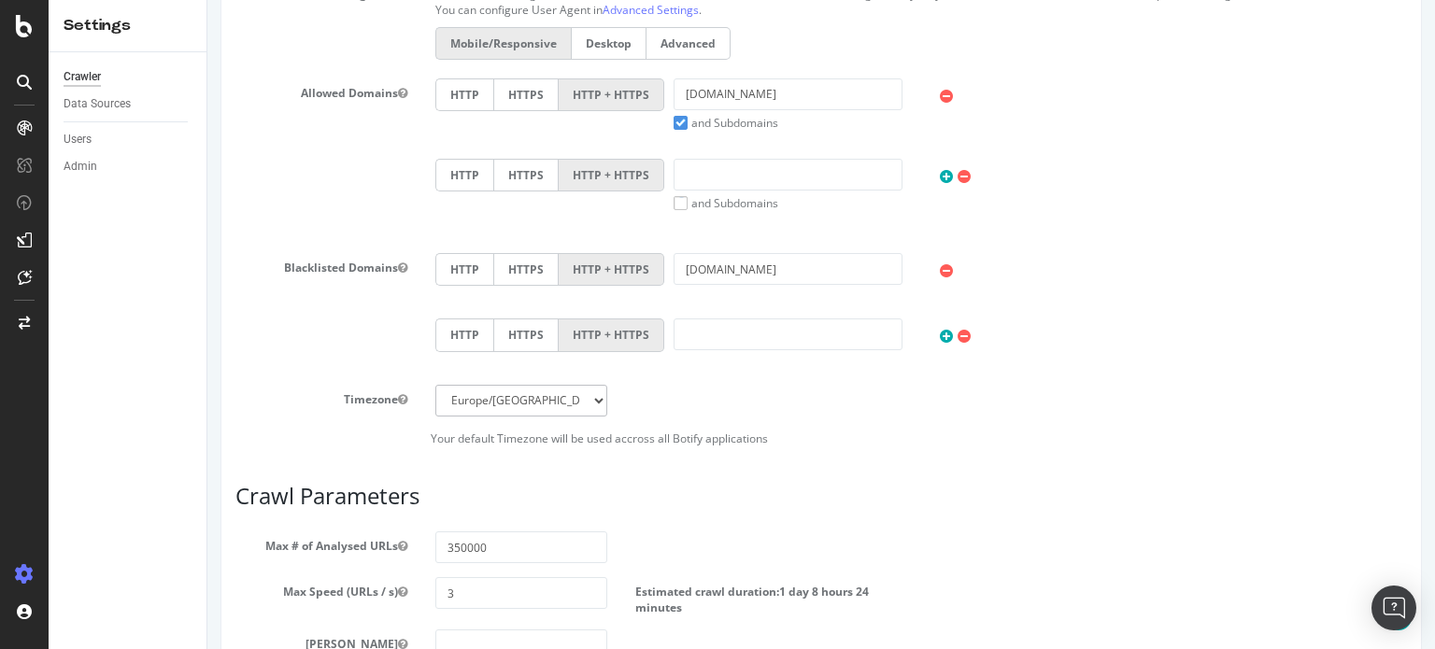
scroll to position [997, 0]
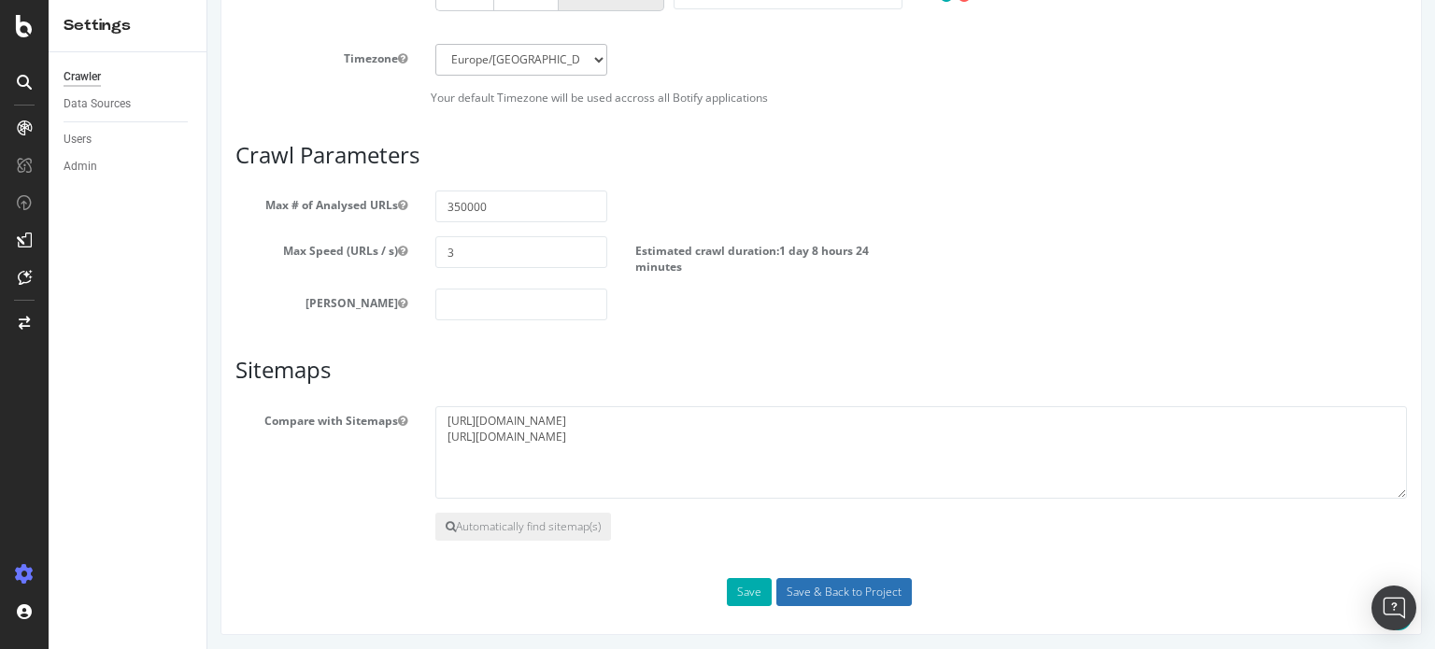
click at [839, 588] on input "Save & Back to Project" at bounding box center [845, 592] width 136 height 28
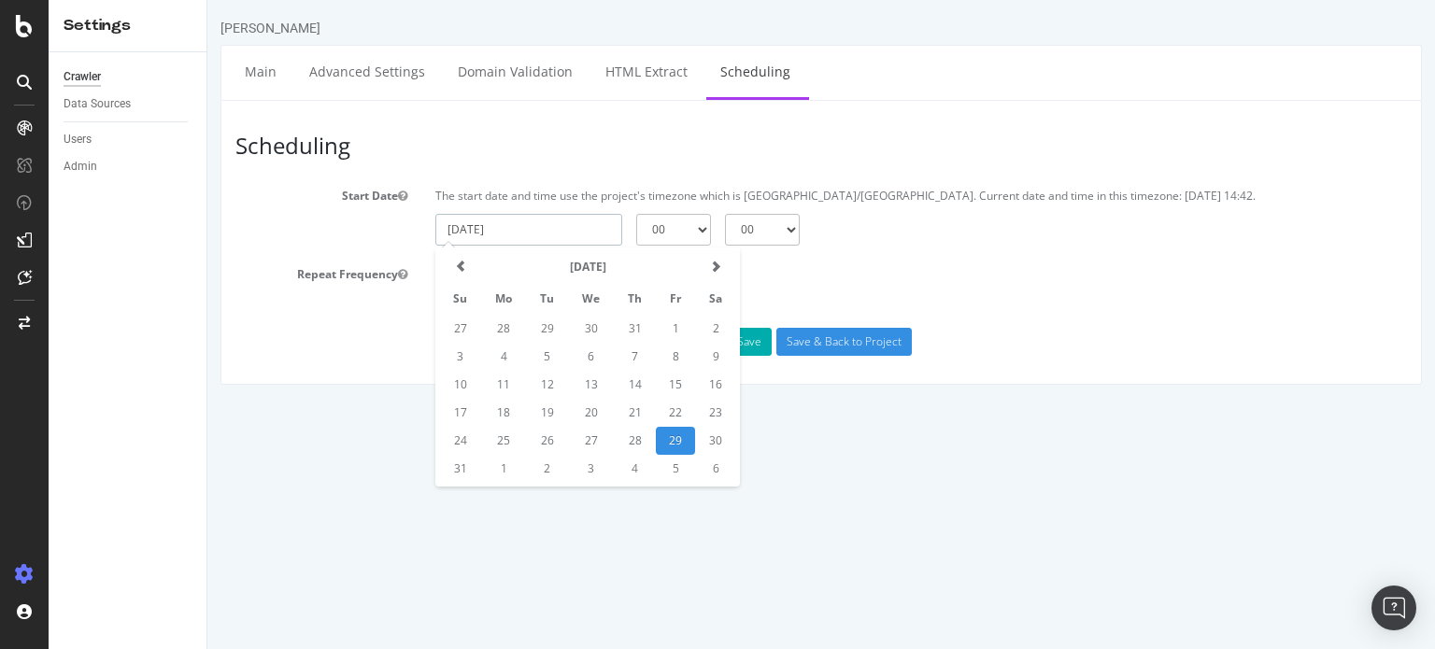
click at [535, 226] on input "2025-08-29" at bounding box center [528, 230] width 187 height 32
click at [714, 436] on td "30" at bounding box center [715, 441] width 41 height 28
type input "2025-08-30"
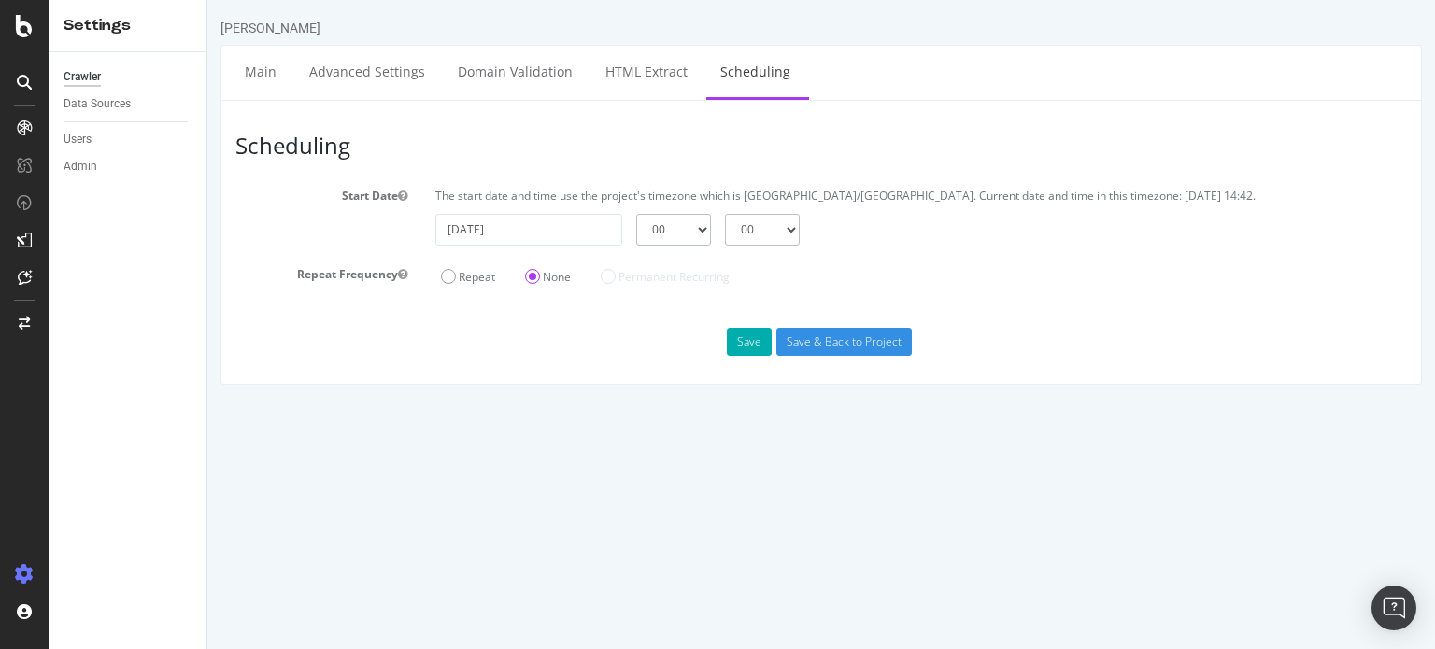
click at [673, 233] on select "00 01 02 03 04 05 06 07 08 09 10 11 12 13 14 15 16 17 18 19 20 21 22 23" at bounding box center [673, 230] width 75 height 32
select select "4"
click at [636, 214] on select "00 01 02 03 04 05 06 07 08 09 10 11 12 13 14 15 16 17 18 19 20 21 22 23" at bounding box center [673, 230] width 75 height 32
click at [759, 349] on button "Save" at bounding box center [749, 342] width 45 height 28
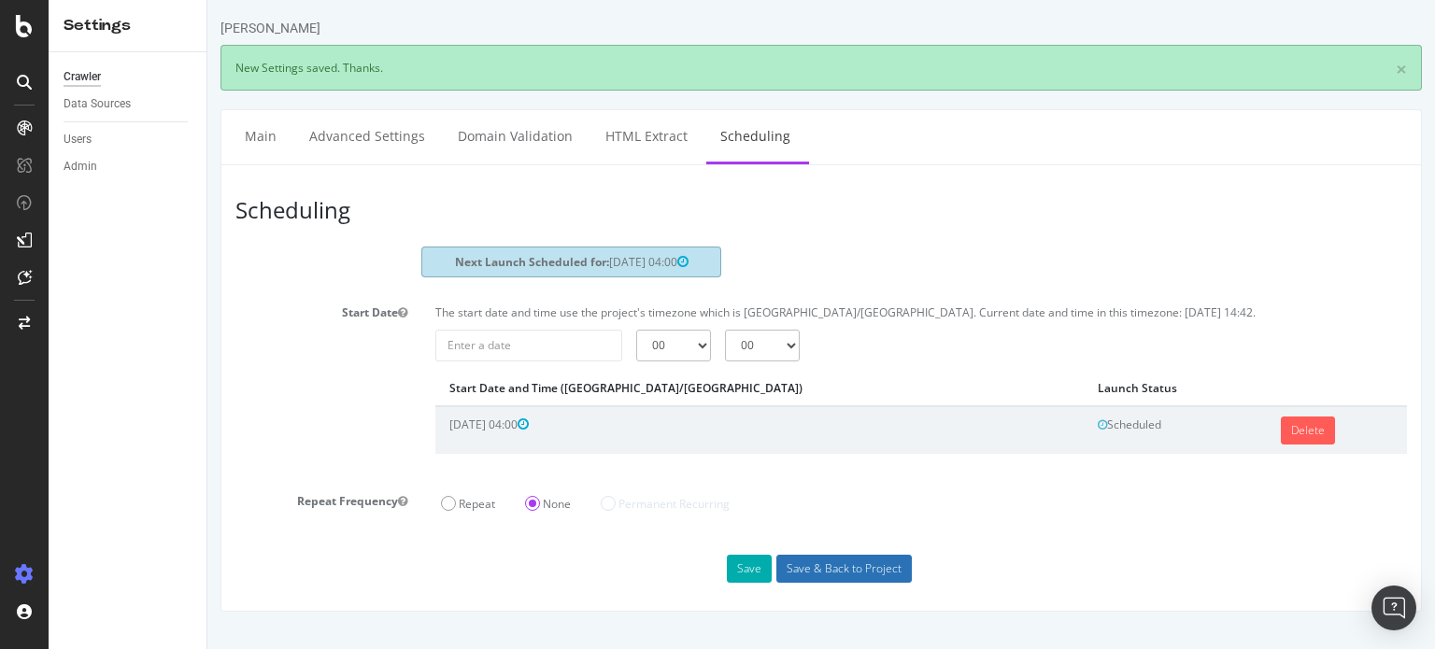
click at [842, 569] on input "Save & Back to Project" at bounding box center [845, 569] width 136 height 28
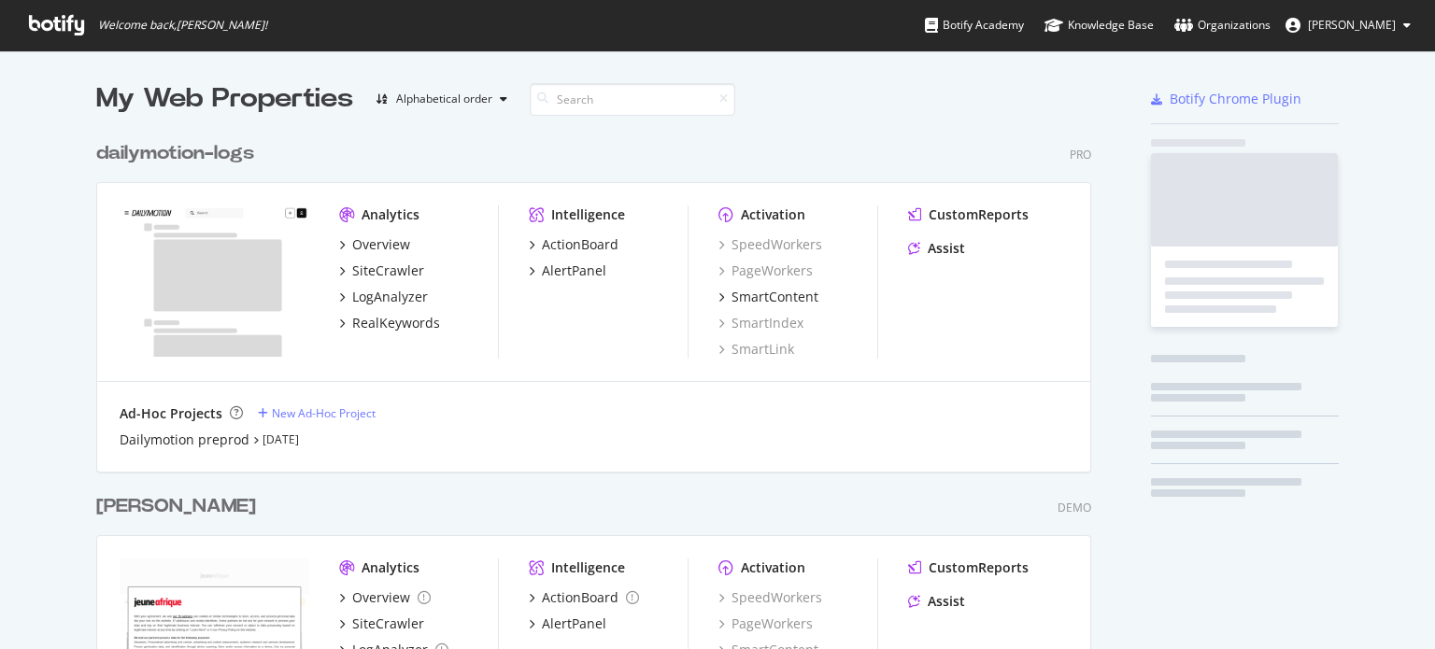
scroll to position [665, 995]
